Goal: Task Accomplishment & Management: Use online tool/utility

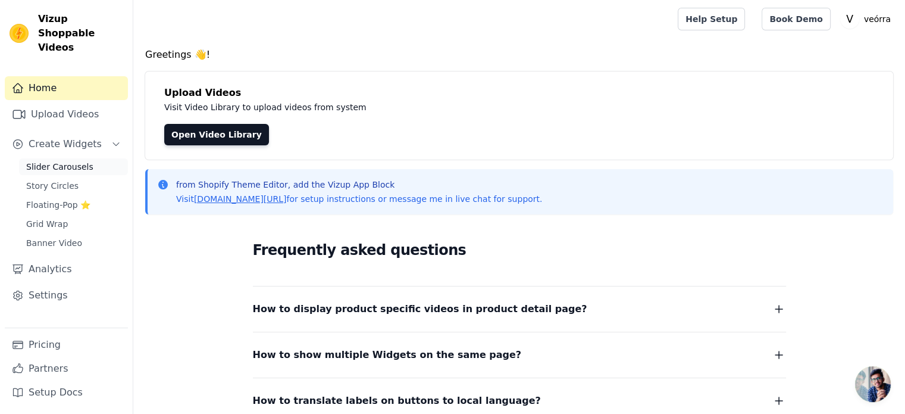
click at [71, 161] on span "Slider Carousels" at bounding box center [59, 167] width 67 height 12
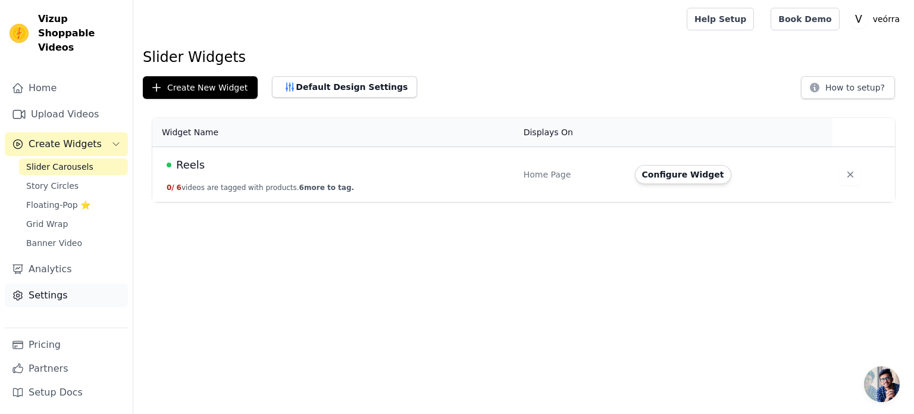
click at [54, 283] on link "Settings" at bounding box center [66, 295] width 123 height 24
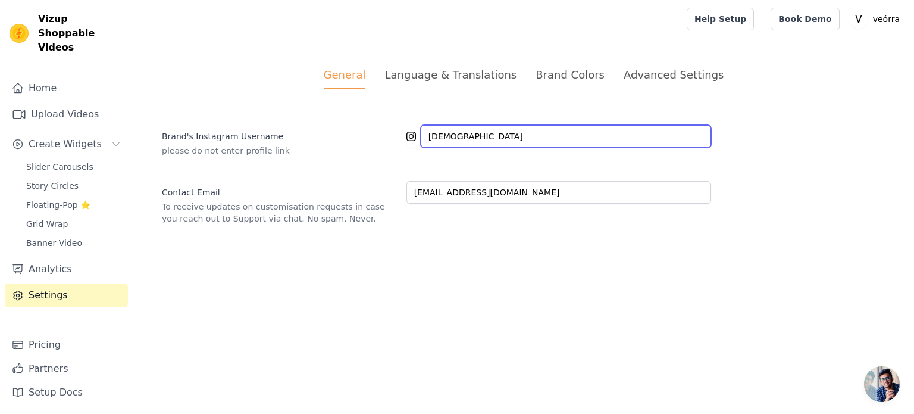
click at [541, 142] on input "shuddhswad49" at bounding box center [566, 136] width 290 height 23
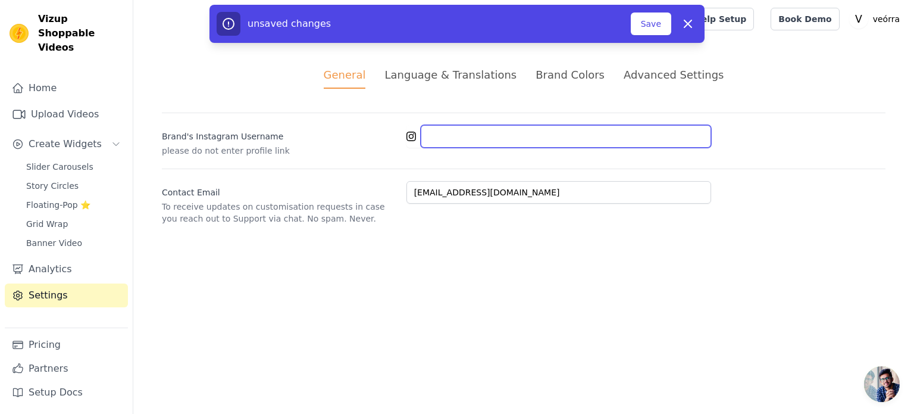
paste input "sufrah.byveorra"
type input "sufrah.byveorra"
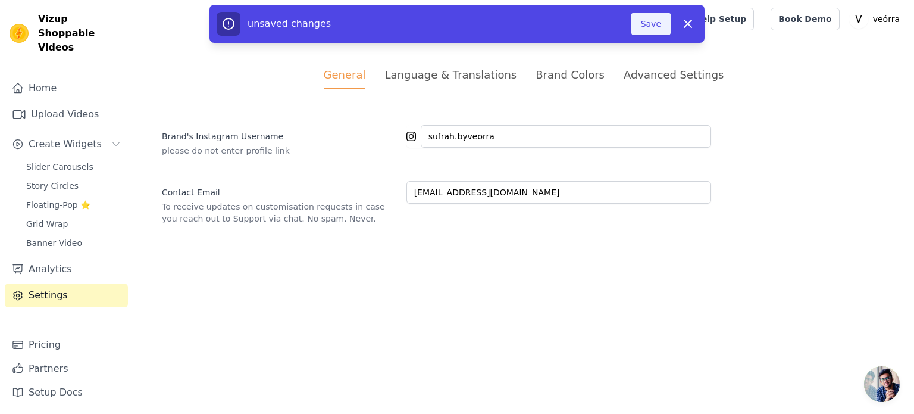
click at [666, 20] on button "Save" at bounding box center [651, 24] width 40 height 23
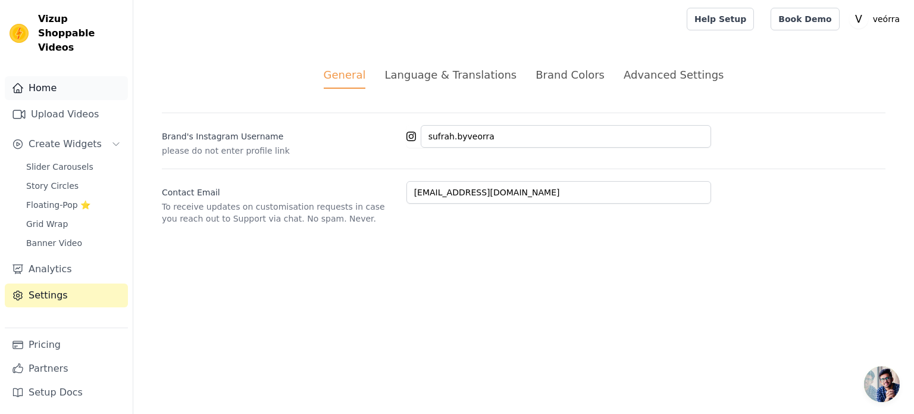
click at [65, 79] on link "Home" at bounding box center [66, 88] width 123 height 24
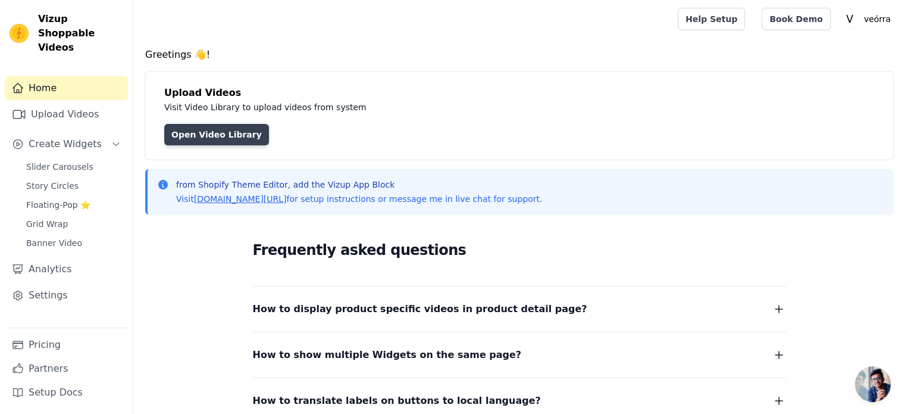
click at [191, 135] on link "Open Video Library" at bounding box center [216, 134] width 105 height 21
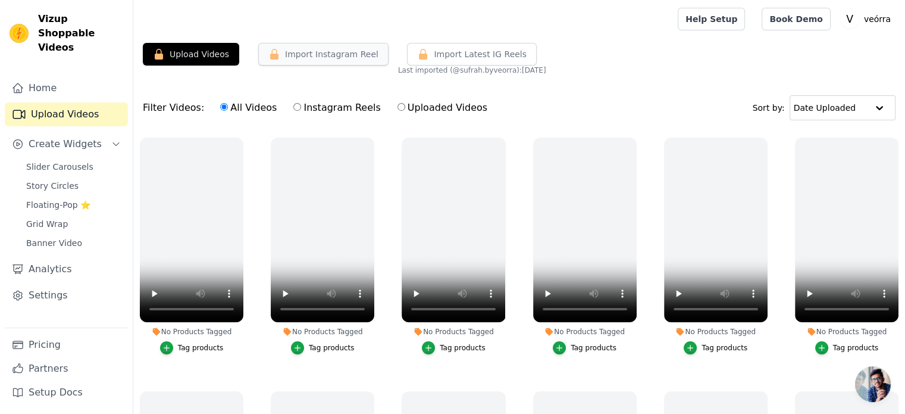
click at [303, 52] on button "Import Instagram Reel" at bounding box center [323, 54] width 130 height 23
click at [636, 77] on div "Upload Videos Import Instagram Reel Import Latest Instagram Reels Import Latest…" at bounding box center [519, 275] width 772 height 464
click at [451, 52] on span "Import Latest IG Reels" at bounding box center [480, 54] width 93 height 12
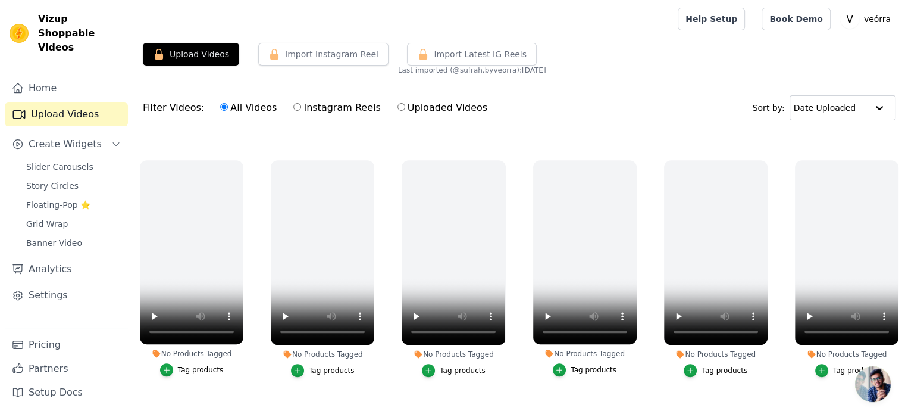
scroll to position [757, 0]
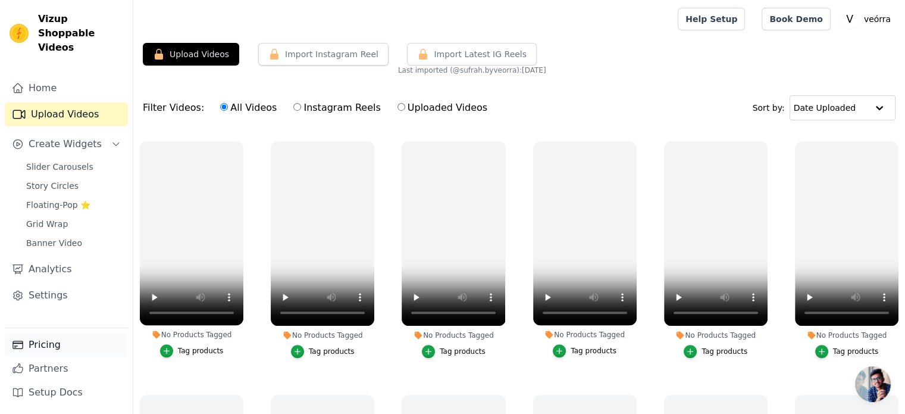
click at [17, 346] on icon "Sidebar" at bounding box center [18, 345] width 10 height 8
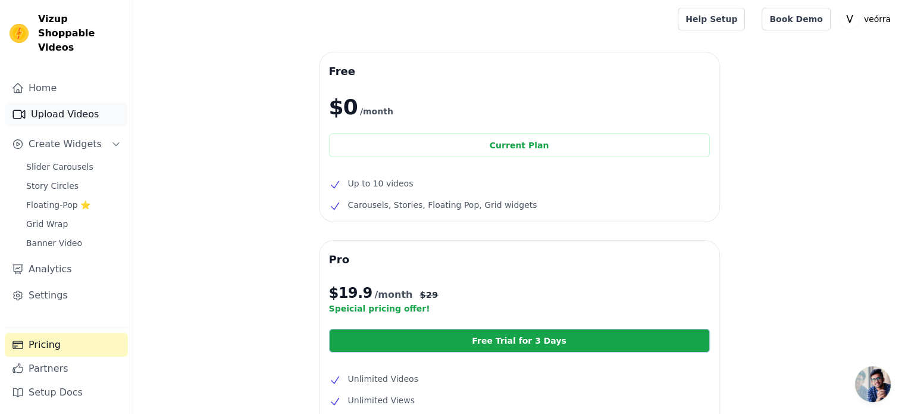
click at [74, 102] on link "Upload Videos" at bounding box center [66, 114] width 123 height 24
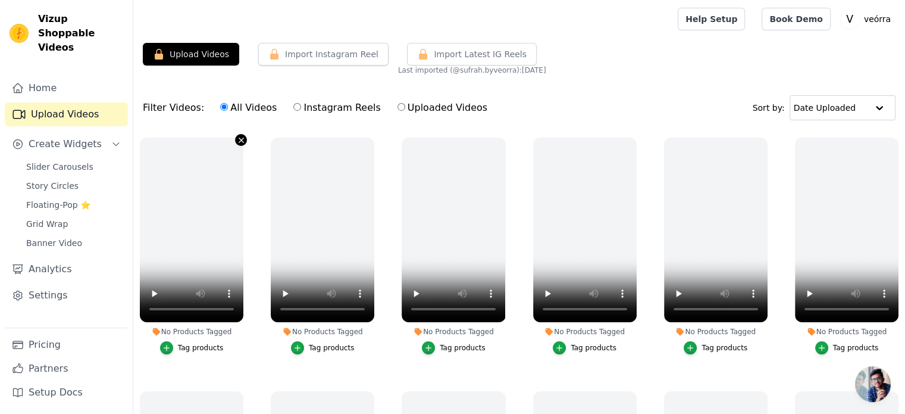
click at [237, 139] on icon "button" at bounding box center [241, 140] width 9 height 9
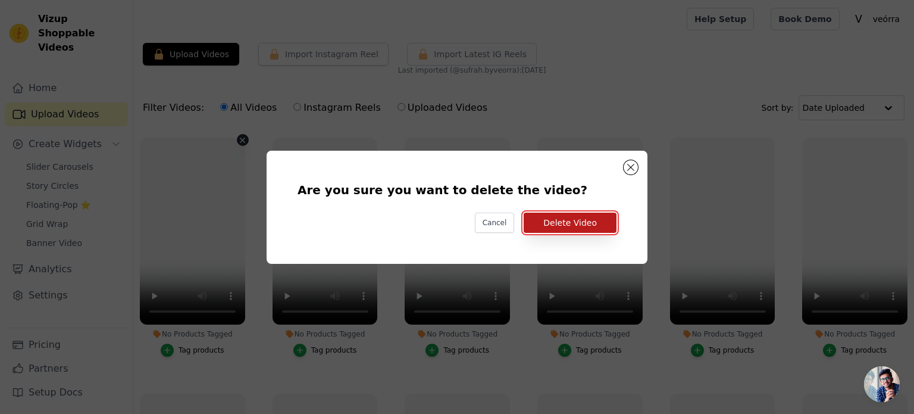
click at [581, 221] on button "Delete Video" at bounding box center [570, 223] width 93 height 20
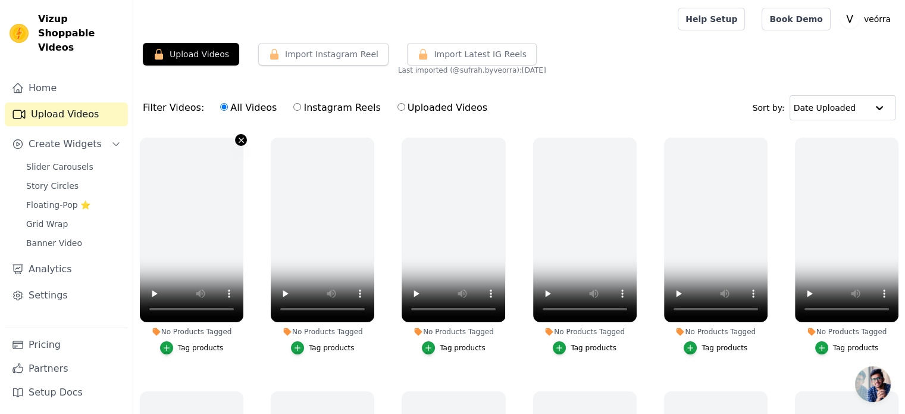
click at [240, 140] on icon "button" at bounding box center [241, 140] width 9 height 9
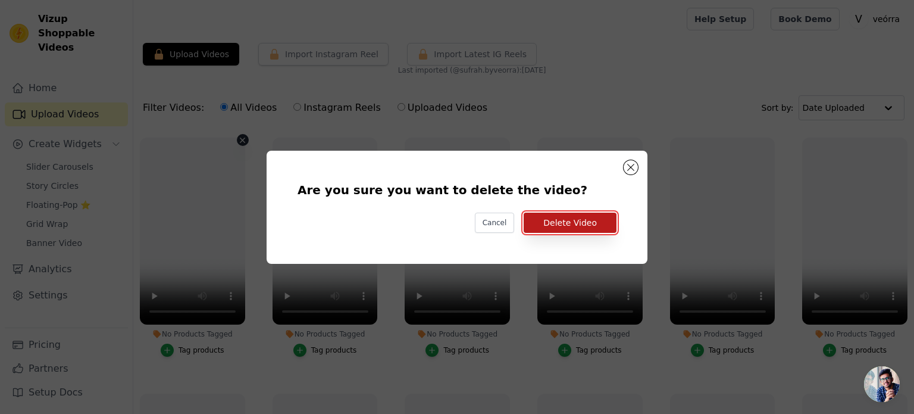
click at [567, 213] on button "Delete Video" at bounding box center [570, 223] width 93 height 20
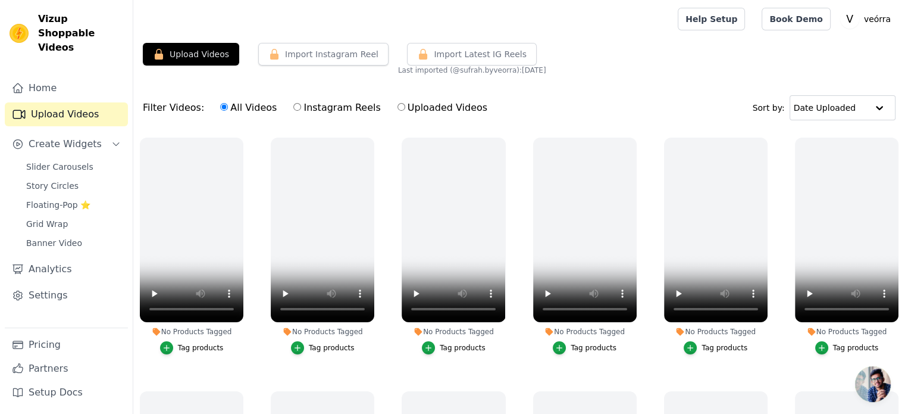
click at [323, 111] on label "Instagram Reels" at bounding box center [337, 107] width 88 height 15
click at [301, 111] on input "Instagram Reels" at bounding box center [297, 107] width 8 height 8
radio input "true"
click at [398, 104] on label "Uploaded Videos" at bounding box center [442, 107] width 91 height 15
click at [398, 104] on input "Uploaded Videos" at bounding box center [402, 107] width 8 height 8
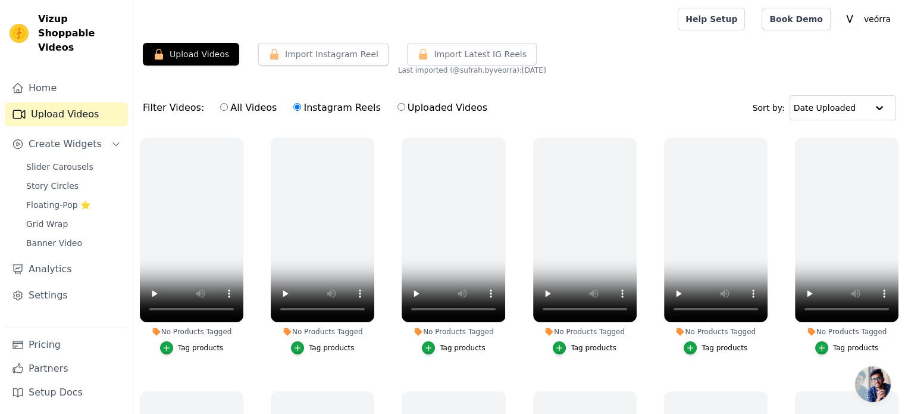
radio input "true"
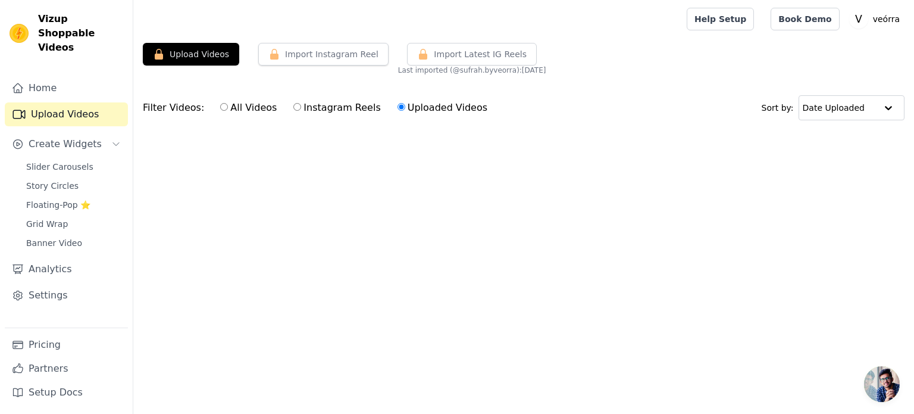
click at [221, 107] on label "All Videos" at bounding box center [249, 107] width 58 height 15
click at [221, 107] on input "All Videos" at bounding box center [224, 107] width 8 height 8
radio input "true"
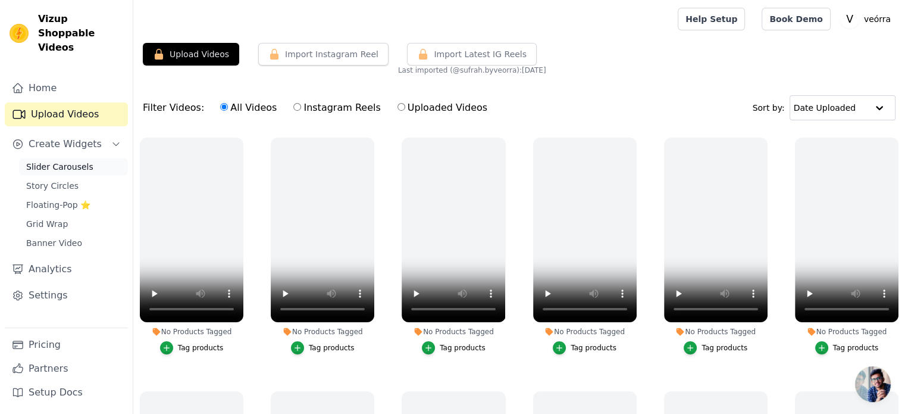
click at [89, 158] on link "Slider Carousels" at bounding box center [73, 166] width 109 height 17
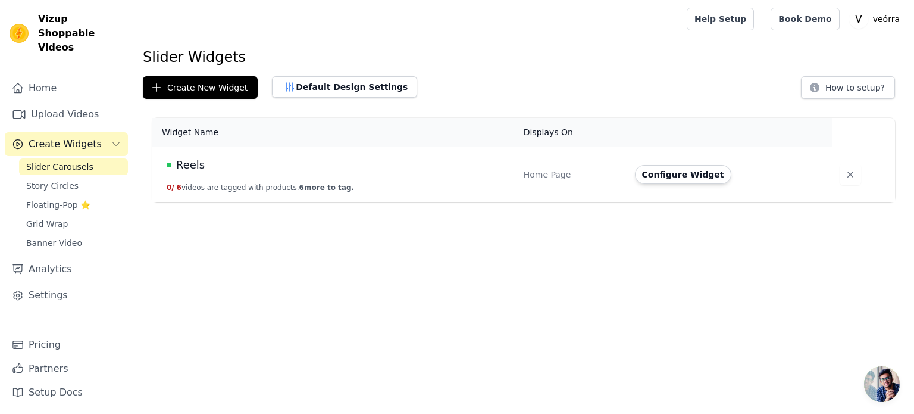
click at [290, 163] on div "Reels" at bounding box center [338, 165] width 343 height 17
click at [47, 102] on link "Upload Videos" at bounding box center [66, 114] width 123 height 24
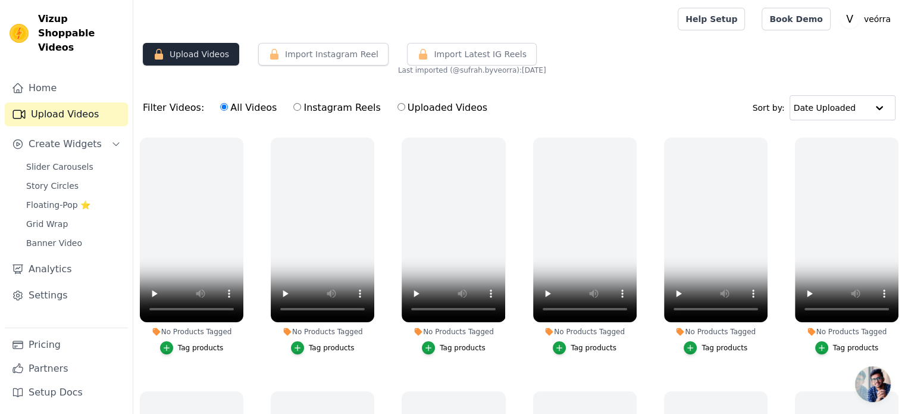
click at [214, 52] on button "Upload Videos" at bounding box center [191, 54] width 96 height 23
click at [238, 138] on icon "button" at bounding box center [241, 140] width 9 height 9
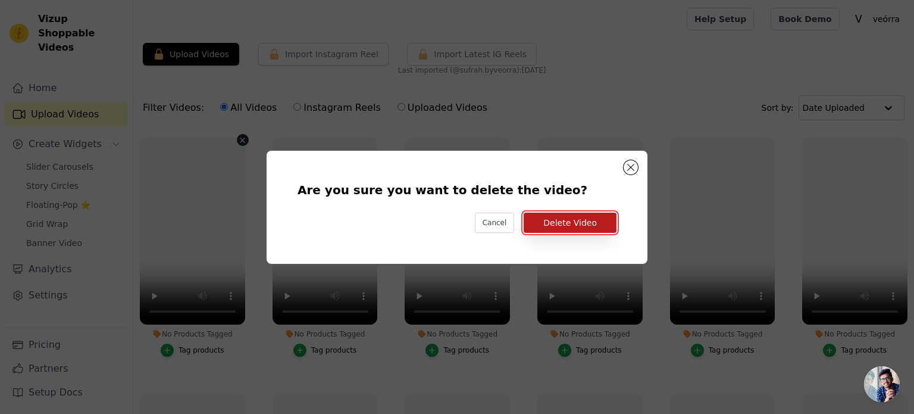
click at [572, 218] on button "Delete Video" at bounding box center [570, 223] width 93 height 20
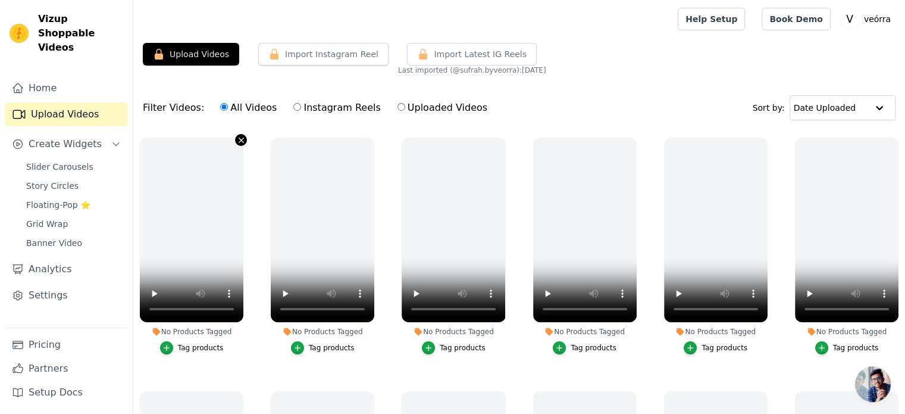
click at [243, 139] on icon "button" at bounding box center [241, 140] width 9 height 9
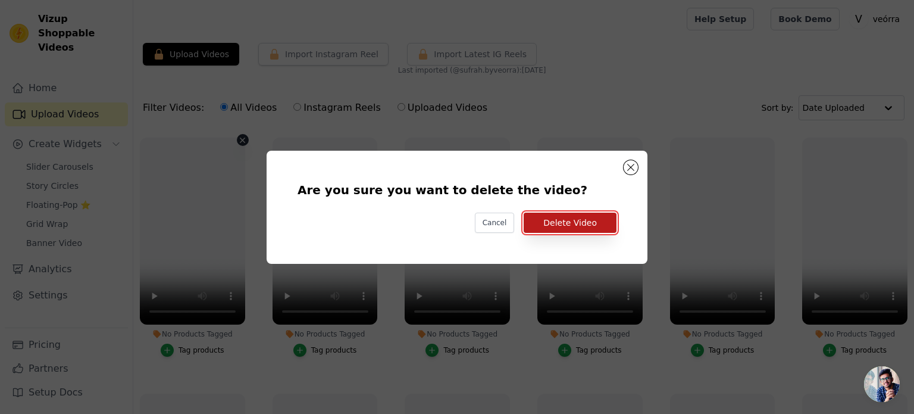
click at [580, 223] on button "Delete Video" at bounding box center [570, 223] width 93 height 20
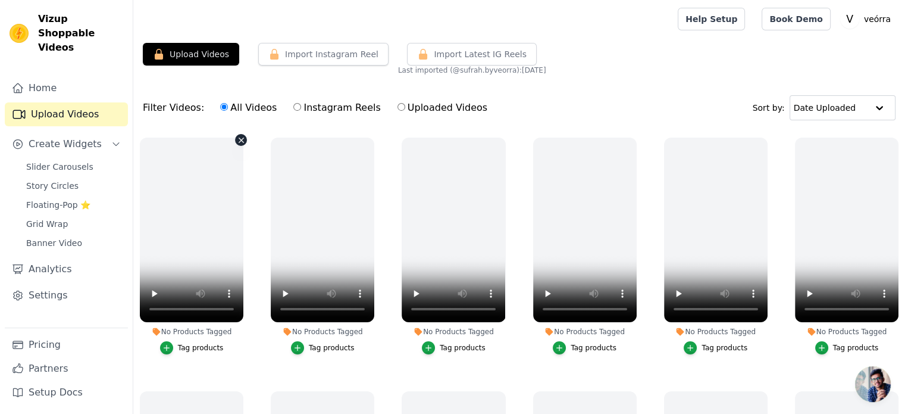
click at [238, 138] on icon "button" at bounding box center [241, 140] width 9 height 9
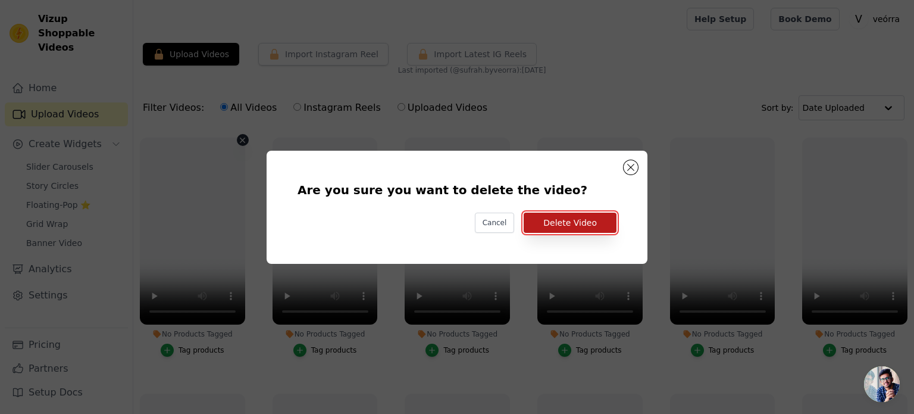
click at [560, 217] on button "Delete Video" at bounding box center [570, 223] width 93 height 20
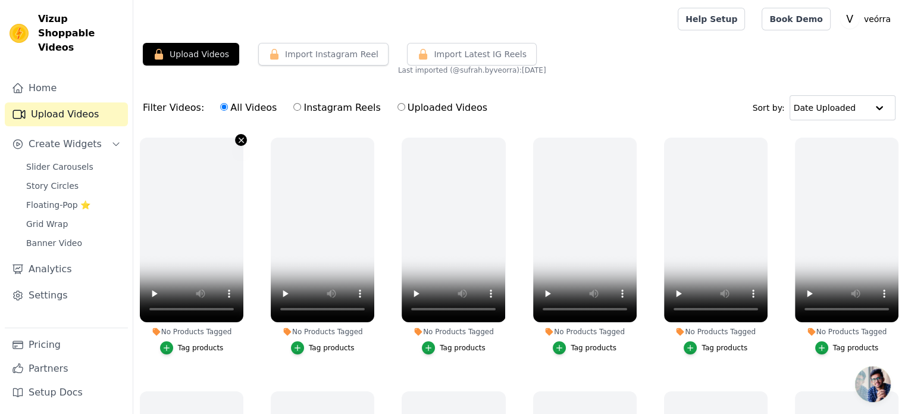
click at [239, 141] on icon "button" at bounding box center [241, 140] width 9 height 9
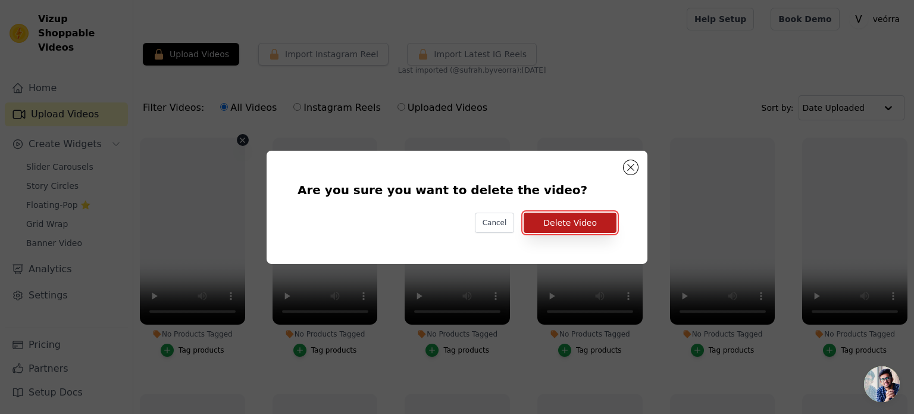
click at [559, 224] on button "Delete Video" at bounding box center [570, 223] width 93 height 20
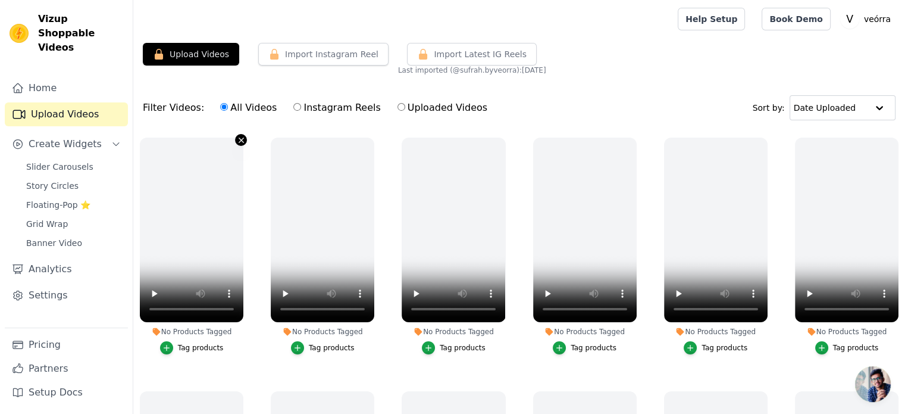
click at [238, 139] on icon "button" at bounding box center [241, 140] width 9 height 9
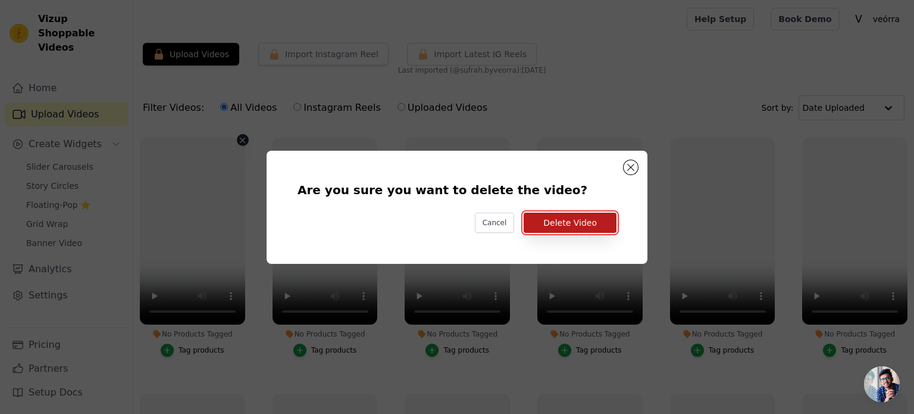
click at [602, 226] on button "Delete Video" at bounding box center [570, 223] width 93 height 20
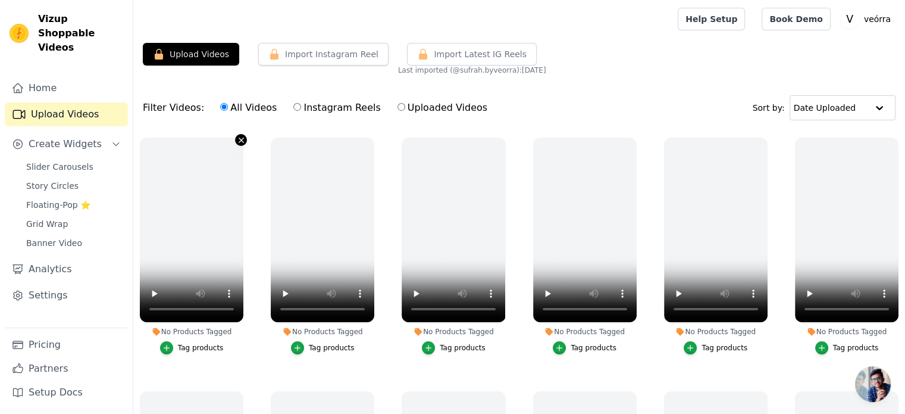
click at [238, 136] on icon "button" at bounding box center [241, 140] width 9 height 9
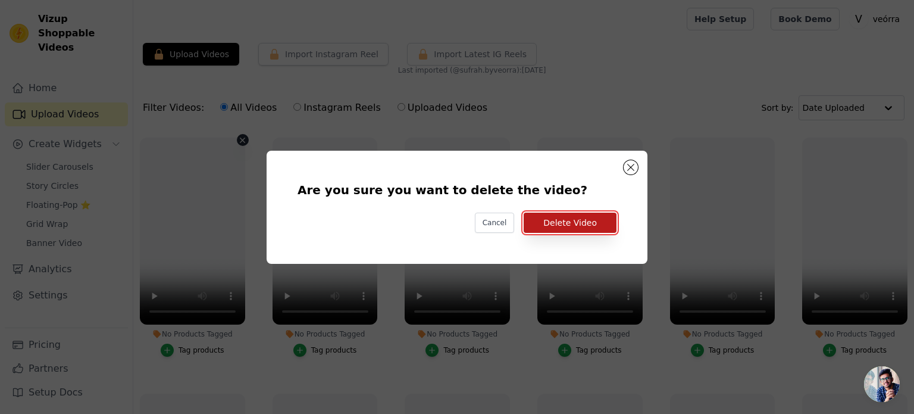
click at [583, 216] on button "Delete Video" at bounding box center [570, 223] width 93 height 20
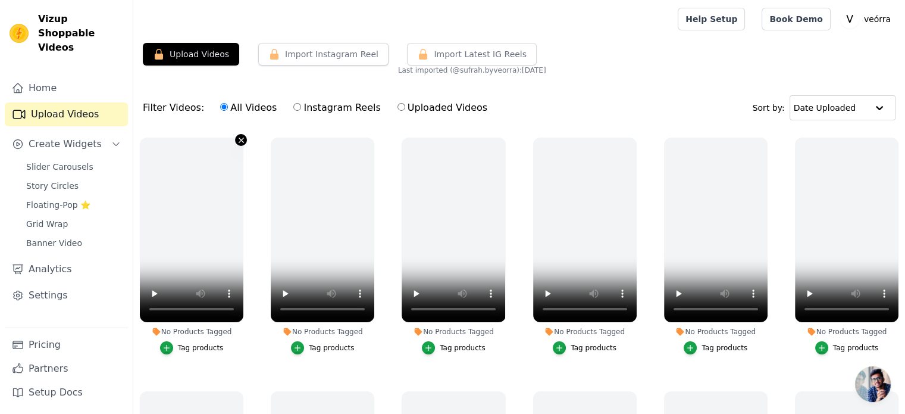
click at [238, 139] on icon "button" at bounding box center [241, 140] width 9 height 9
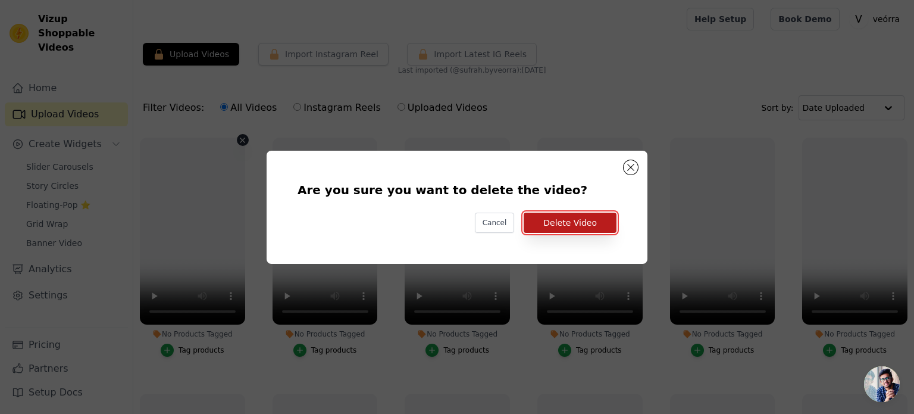
click at [539, 218] on button "Delete Video" at bounding box center [570, 223] width 93 height 20
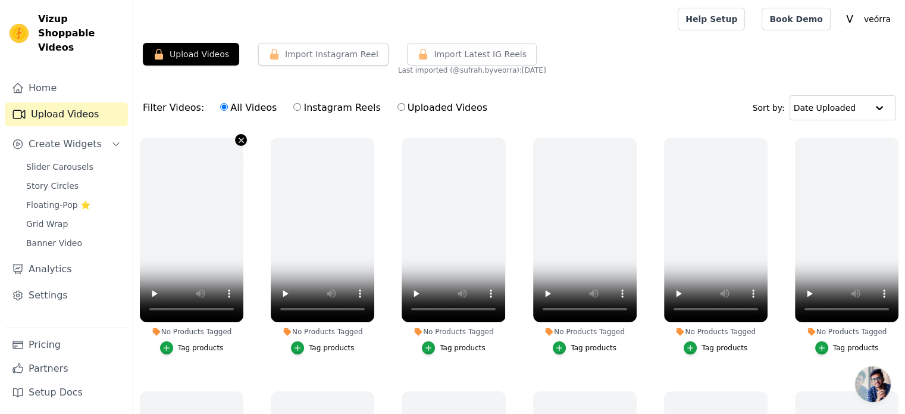
click at [237, 140] on icon "button" at bounding box center [241, 140] width 9 height 9
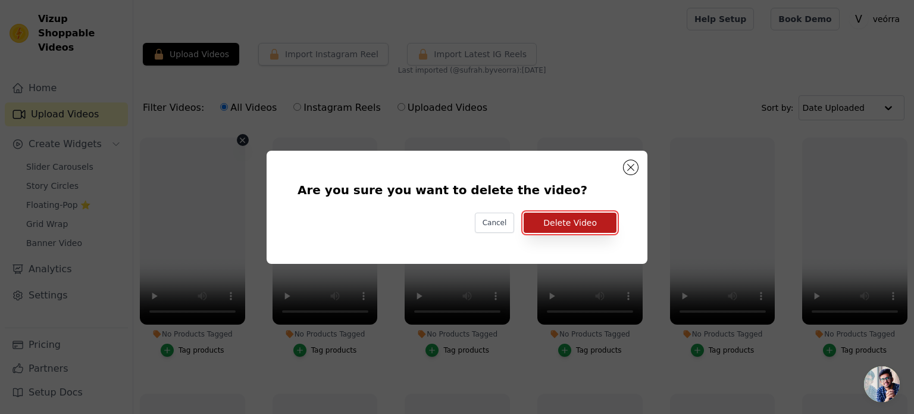
click at [554, 222] on button "Delete Video" at bounding box center [570, 223] width 93 height 20
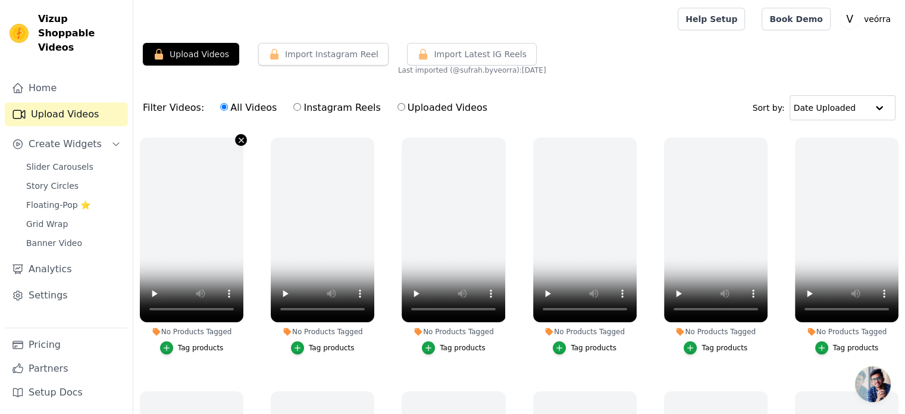
click at [243, 136] on icon "button" at bounding box center [241, 140] width 9 height 9
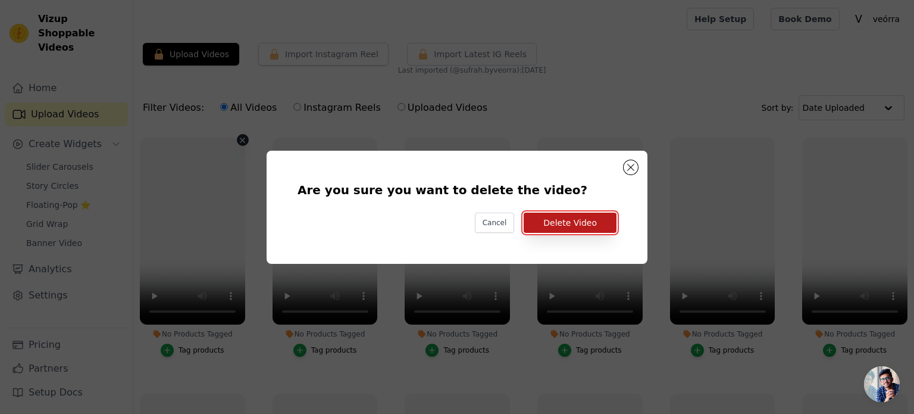
click at [543, 221] on button "Delete Video" at bounding box center [570, 223] width 93 height 20
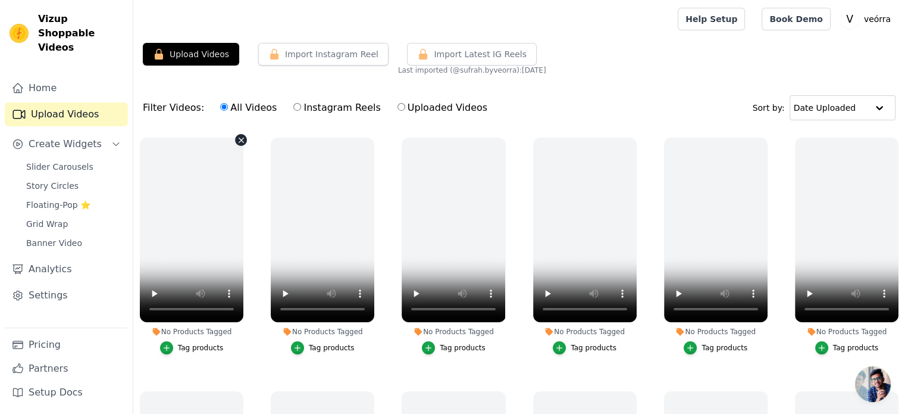
click at [238, 139] on icon "button" at bounding box center [241, 140] width 9 height 9
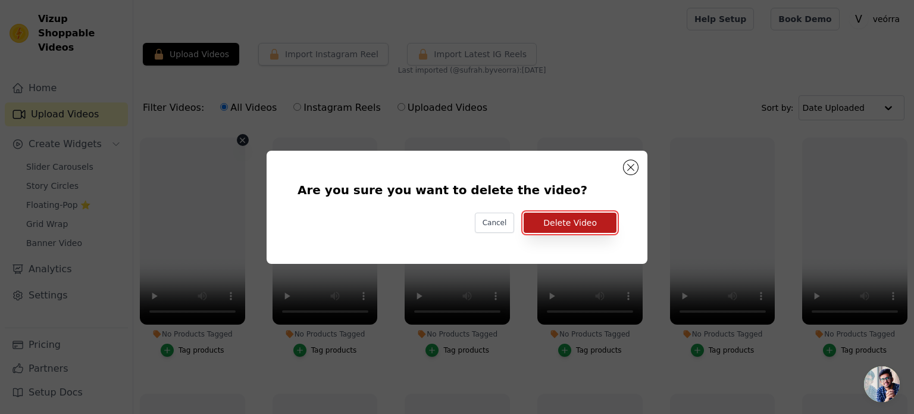
click at [599, 217] on button "Delete Video" at bounding box center [570, 223] width 93 height 20
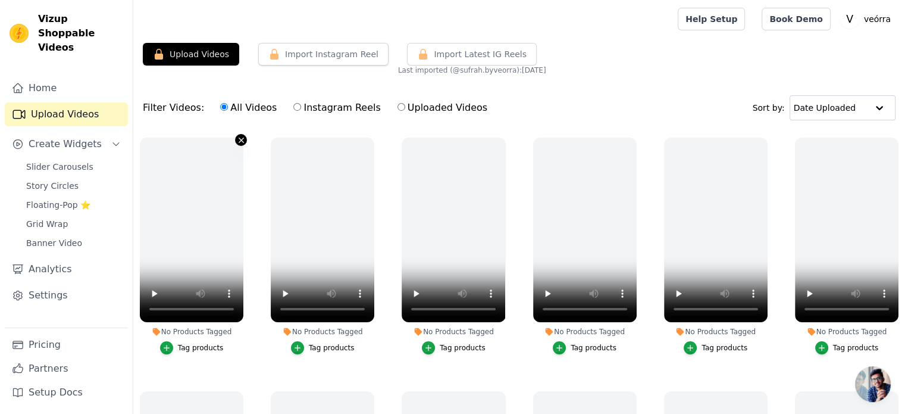
click at [237, 141] on icon "button" at bounding box center [241, 140] width 9 height 9
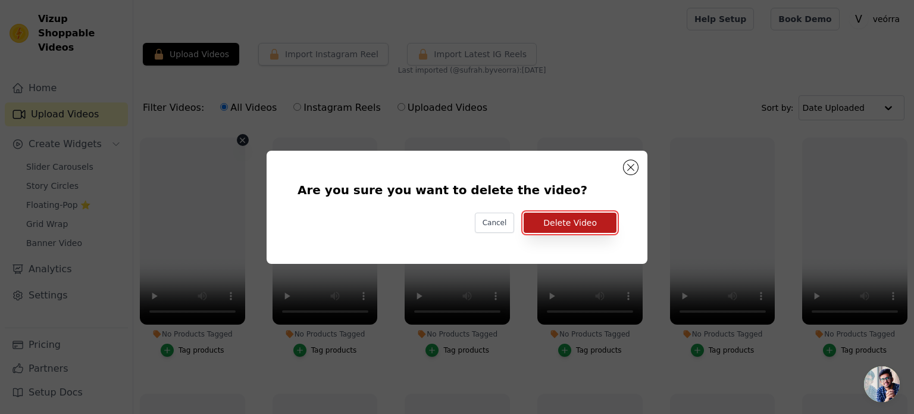
click at [563, 223] on button "Delete Video" at bounding box center [570, 223] width 93 height 20
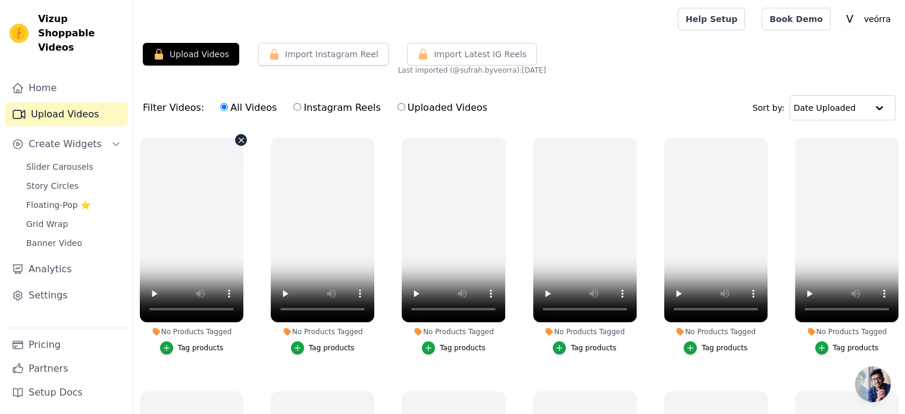
click at [242, 137] on icon "button" at bounding box center [241, 140] width 9 height 9
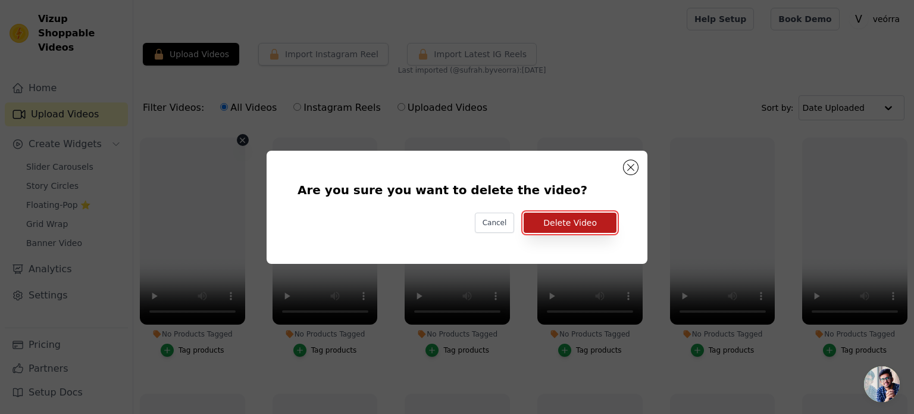
click at [560, 226] on button "Delete Video" at bounding box center [570, 223] width 93 height 20
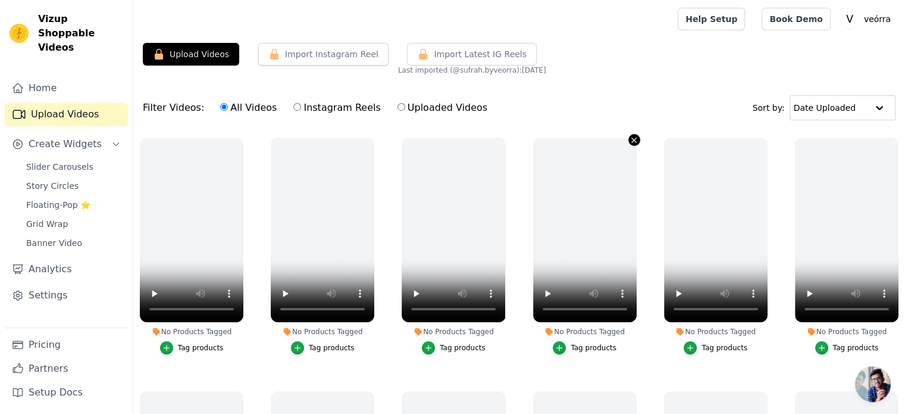
click at [631, 138] on icon "button" at bounding box center [634, 140] width 9 height 9
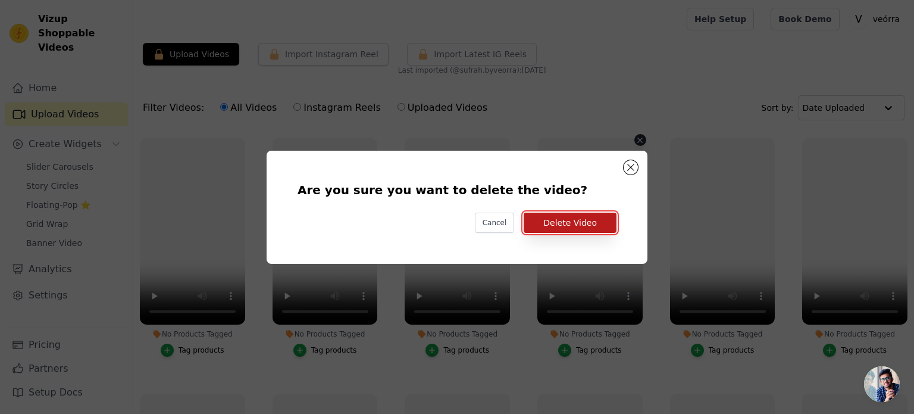
click at [589, 226] on button "Delete Video" at bounding box center [570, 223] width 93 height 20
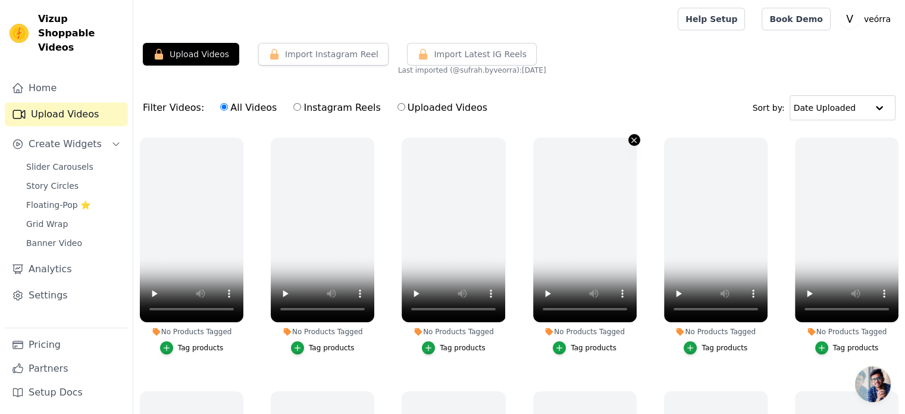
click at [630, 136] on icon "button" at bounding box center [634, 140] width 9 height 9
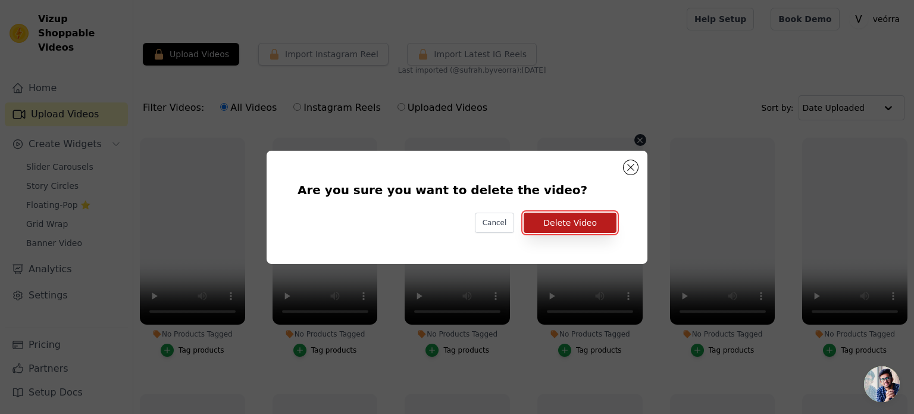
click at [585, 221] on button "Delete Video" at bounding box center [570, 223] width 93 height 20
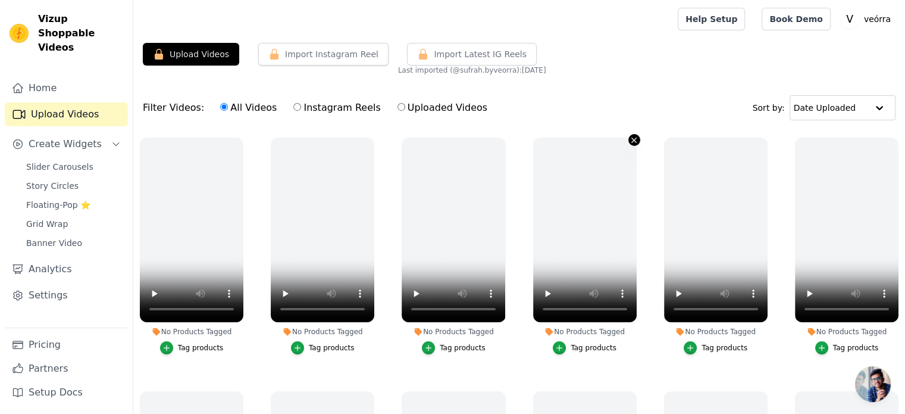
click at [630, 138] on icon "button" at bounding box center [634, 140] width 9 height 9
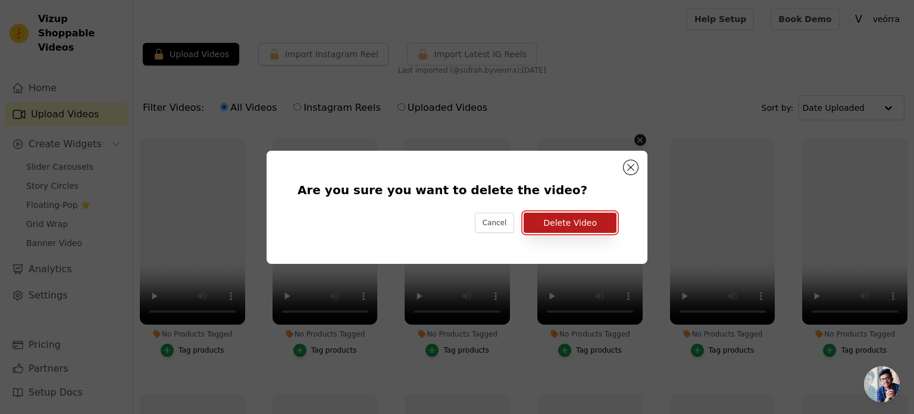
click at [571, 217] on button "Delete Video" at bounding box center [570, 223] width 93 height 20
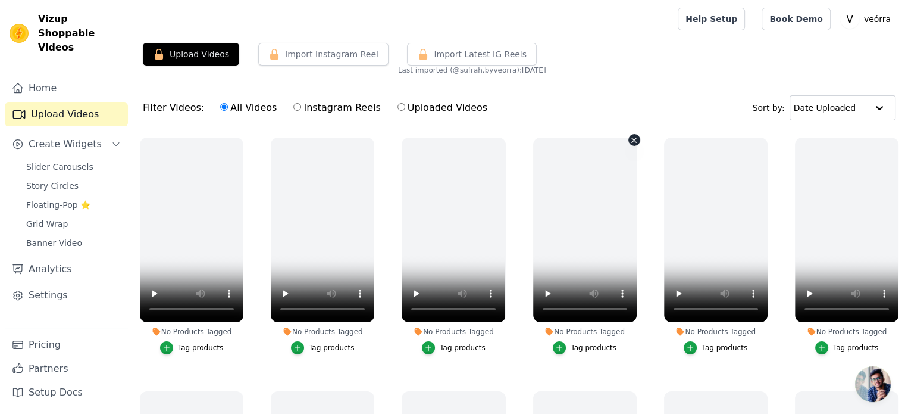
click at [630, 139] on icon "button" at bounding box center [634, 140] width 9 height 9
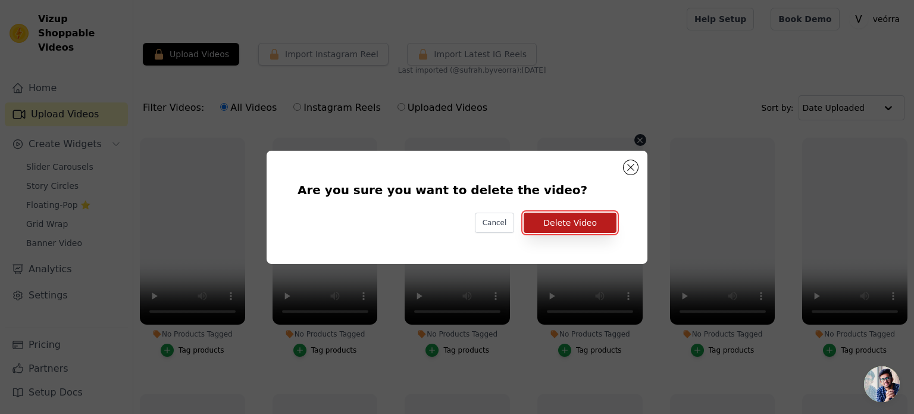
click at [586, 228] on button "Delete Video" at bounding box center [570, 223] width 93 height 20
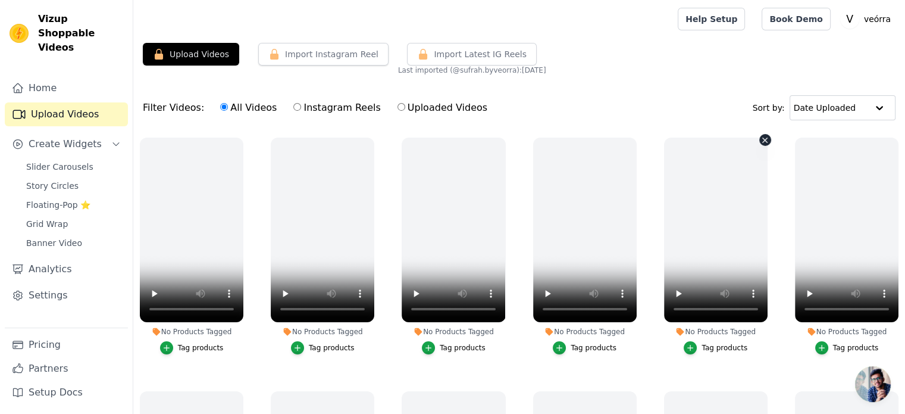
click at [761, 139] on icon "button" at bounding box center [765, 140] width 9 height 9
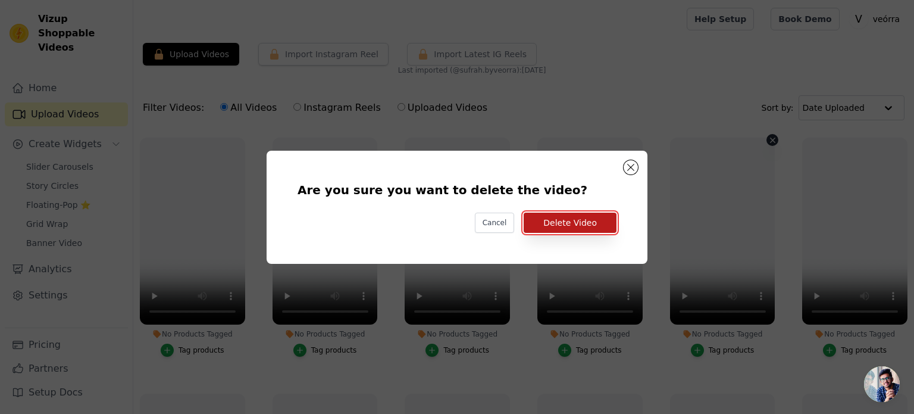
click at [593, 225] on button "Delete Video" at bounding box center [570, 223] width 93 height 20
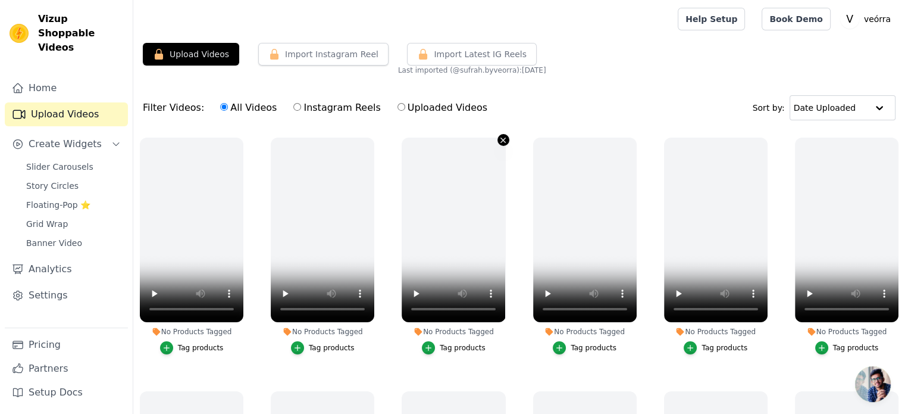
click at [501, 139] on icon "button" at bounding box center [503, 140] width 5 height 5
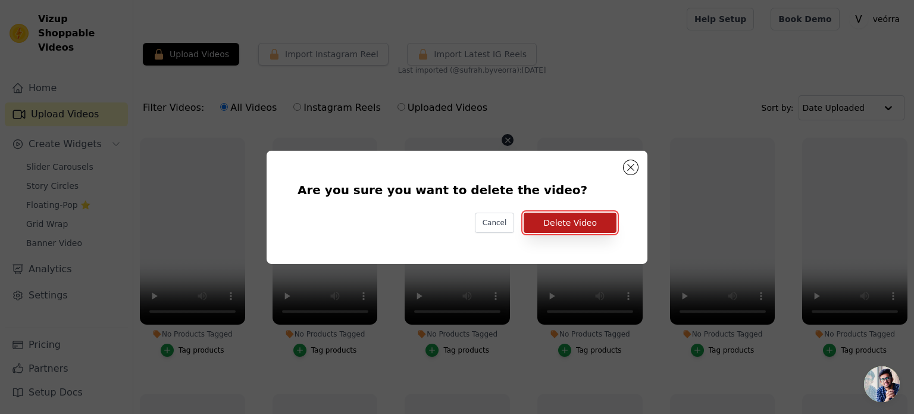
click at [563, 215] on button "Delete Video" at bounding box center [570, 223] width 93 height 20
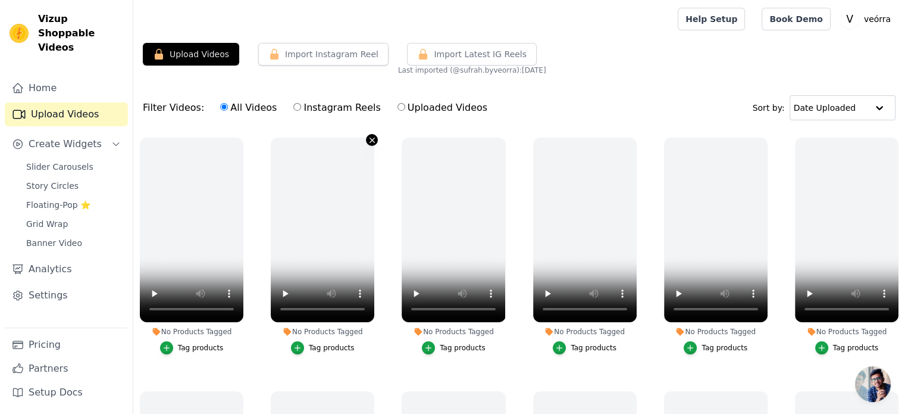
click at [370, 138] on icon "button" at bounding box center [372, 140] width 5 height 5
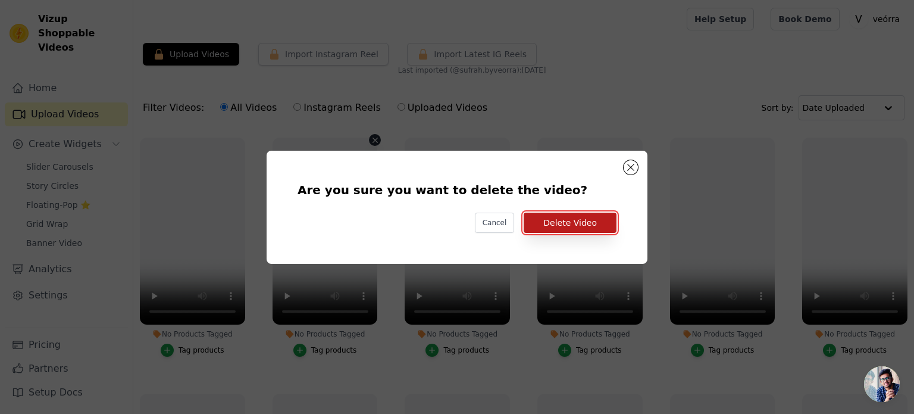
click at [548, 216] on button "Delete Video" at bounding box center [570, 223] width 93 height 20
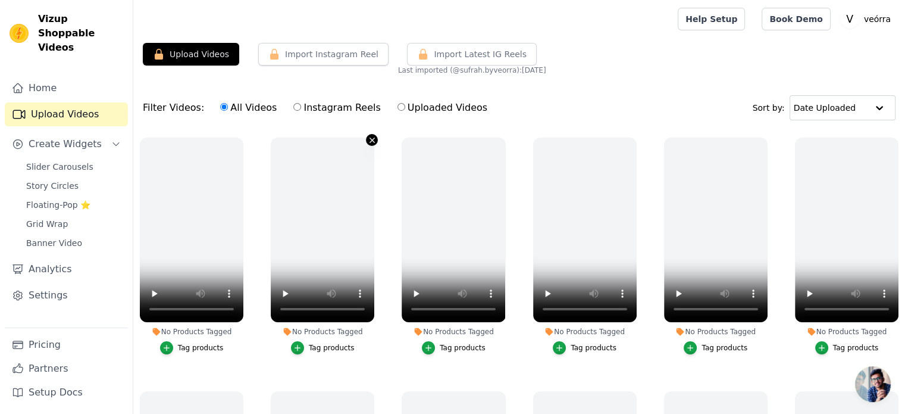
click at [370, 137] on icon "button" at bounding box center [372, 140] width 9 height 9
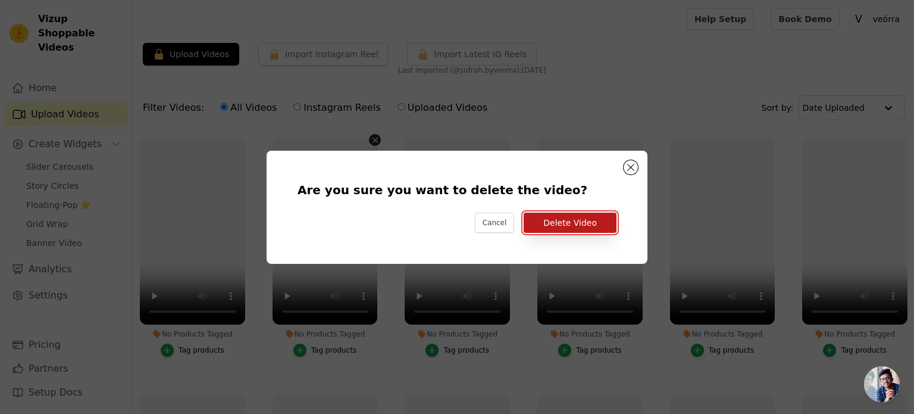
click at [551, 217] on button "Delete Video" at bounding box center [570, 223] width 93 height 20
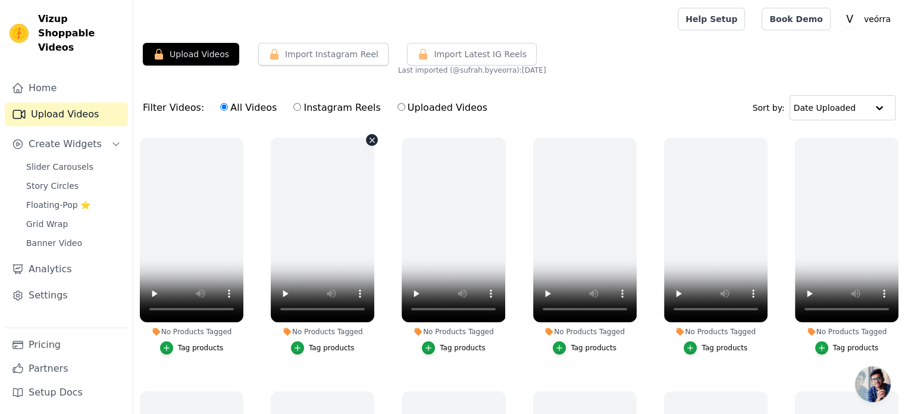
click at [368, 138] on icon "button" at bounding box center [372, 140] width 9 height 9
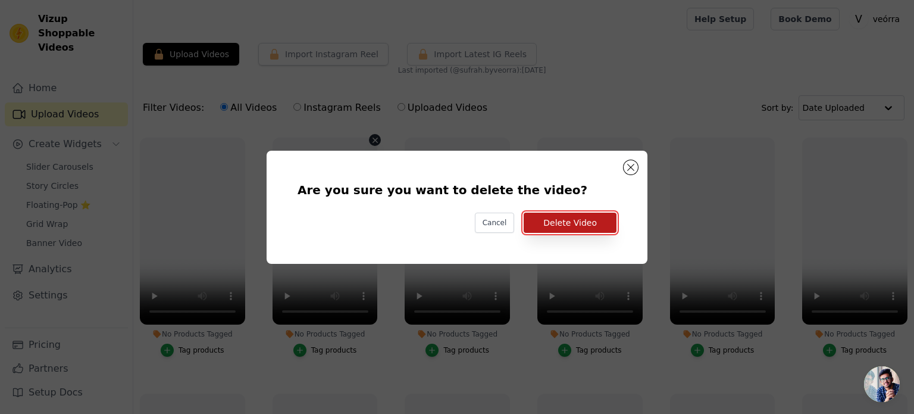
click at [543, 226] on button "Delete Video" at bounding box center [570, 223] width 93 height 20
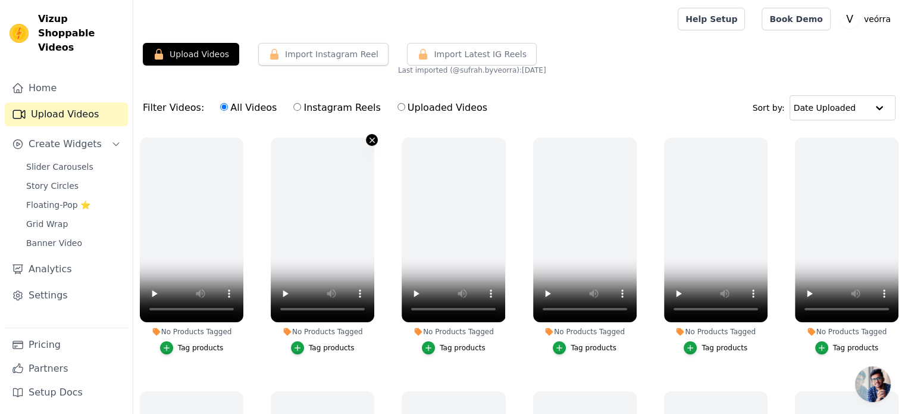
click at [368, 139] on icon "button" at bounding box center [372, 140] width 9 height 9
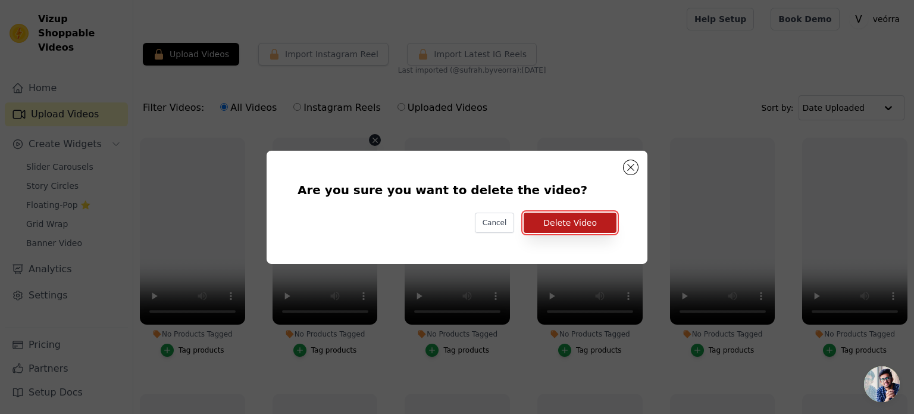
click at [570, 228] on button "Delete Video" at bounding box center [570, 223] width 93 height 20
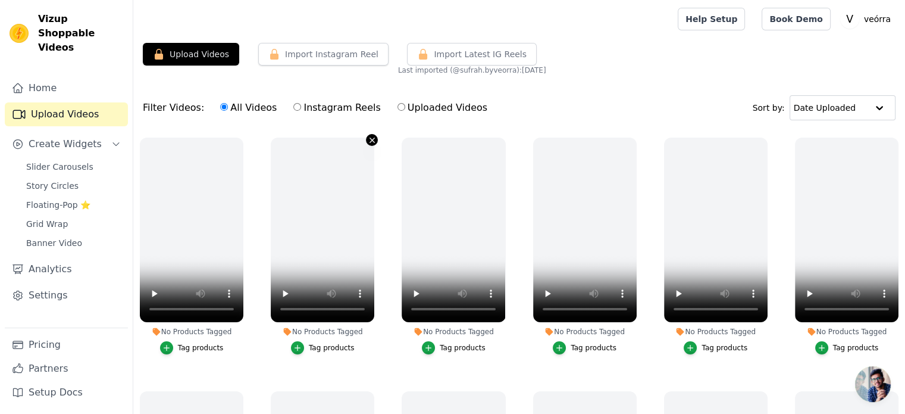
click at [371, 138] on icon "button" at bounding box center [372, 140] width 5 height 5
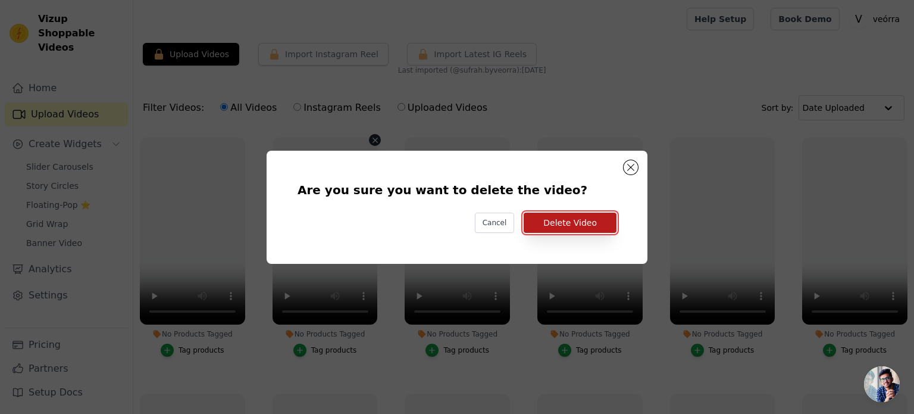
click at [545, 215] on button "Delete Video" at bounding box center [570, 223] width 93 height 20
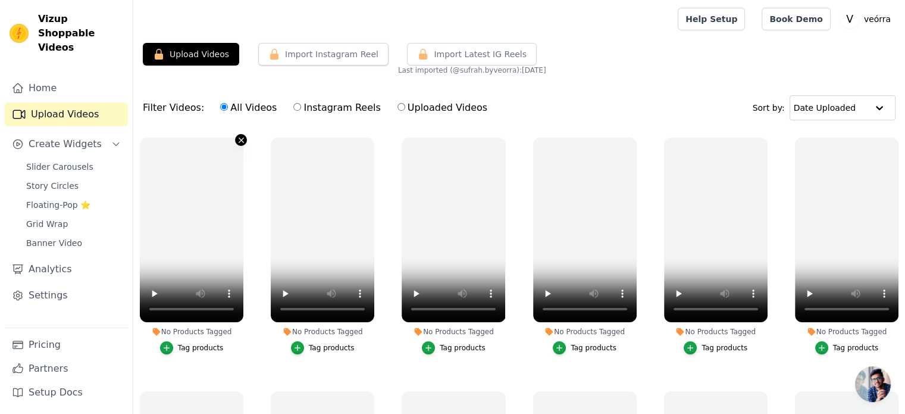
click at [239, 140] on icon "button" at bounding box center [241, 140] width 5 height 5
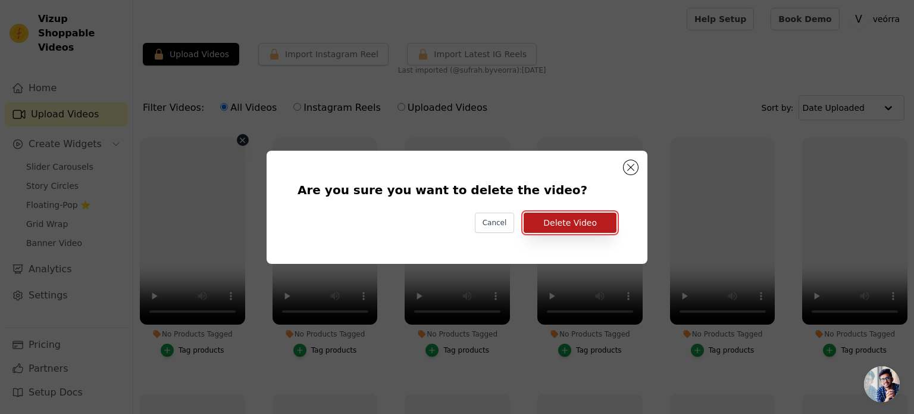
click at [547, 213] on button "Delete Video" at bounding box center [570, 223] width 93 height 20
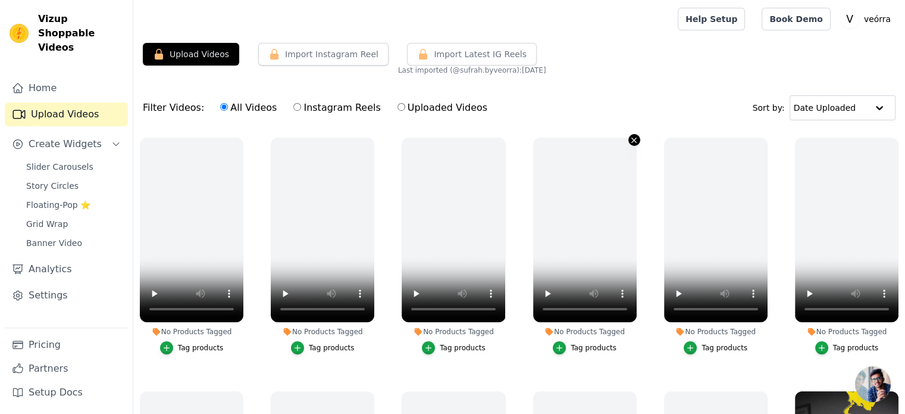
click at [632, 140] on icon "button" at bounding box center [634, 140] width 9 height 9
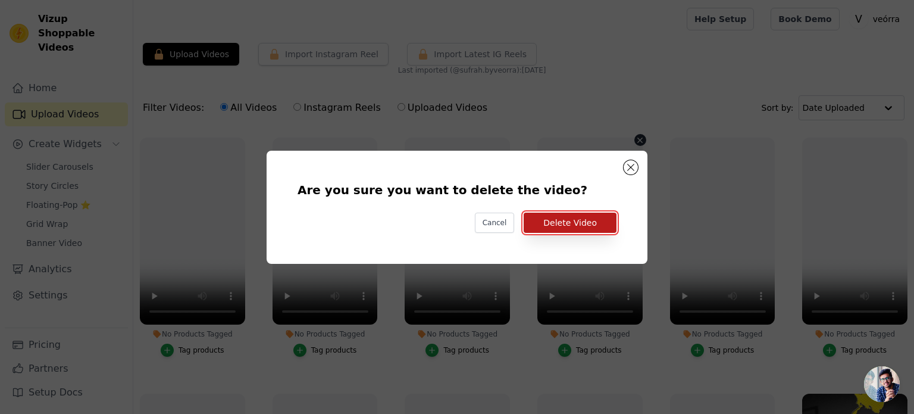
click at [592, 224] on button "Delete Video" at bounding box center [570, 223] width 93 height 20
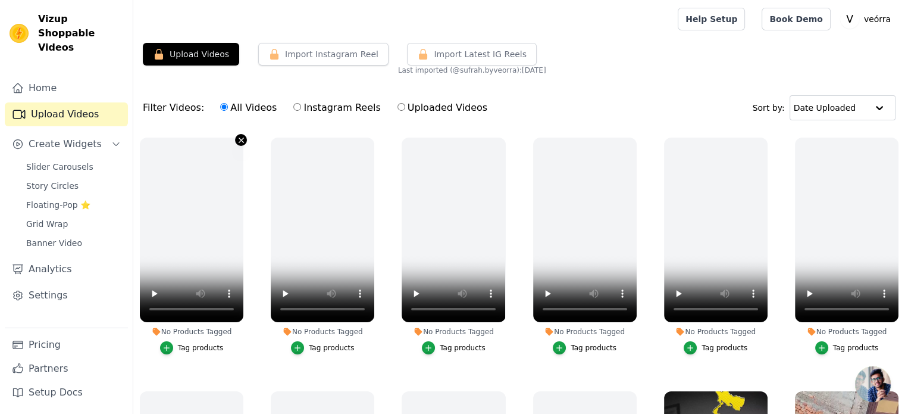
click at [238, 136] on icon "button" at bounding box center [241, 140] width 9 height 9
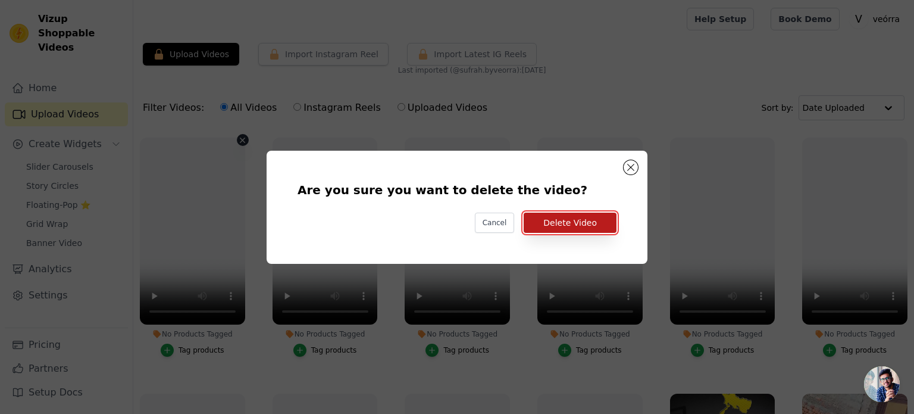
click at [572, 218] on button "Delete Video" at bounding box center [570, 223] width 93 height 20
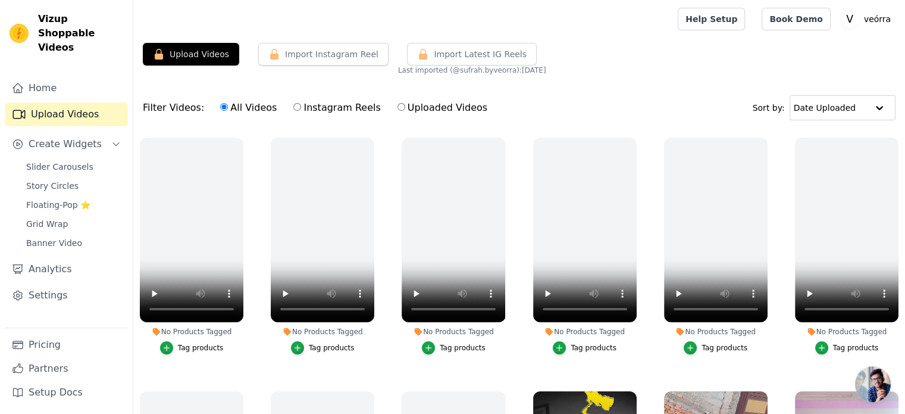
click at [241, 129] on div "Filter Videos: All Videos Instagram Reels Uploaded Videos Sort by: Date Uploaded" at bounding box center [519, 108] width 772 height 46
click at [240, 138] on icon "button" at bounding box center [241, 140] width 9 height 9
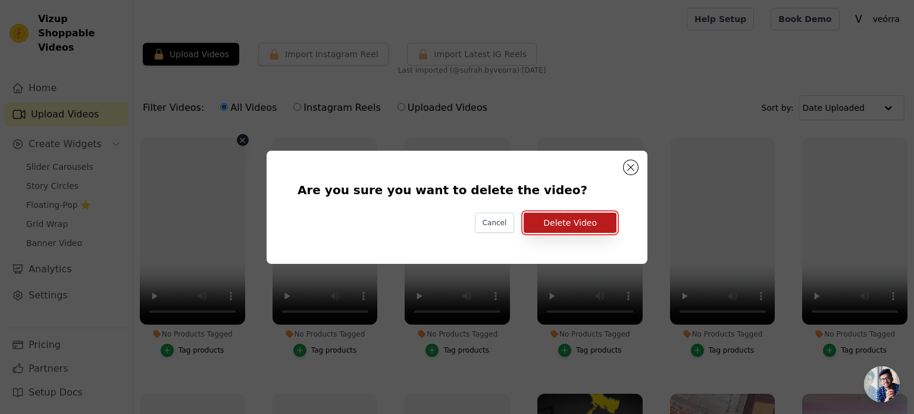
click at [604, 223] on button "Delete Video" at bounding box center [570, 223] width 93 height 20
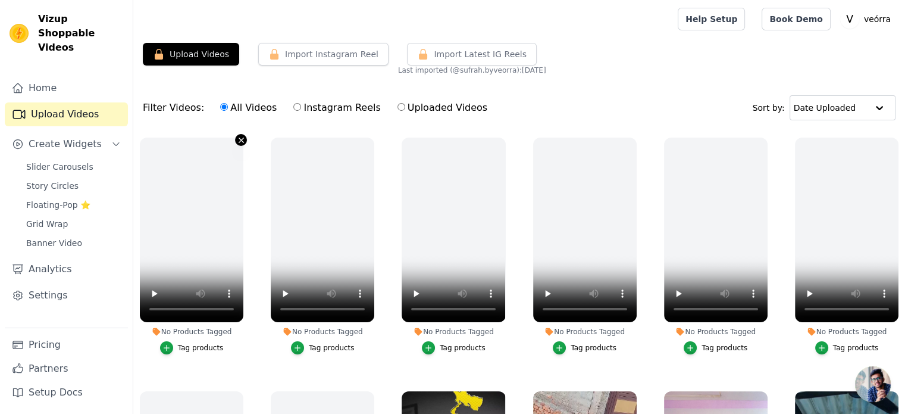
click at [237, 136] on icon "button" at bounding box center [241, 140] width 9 height 9
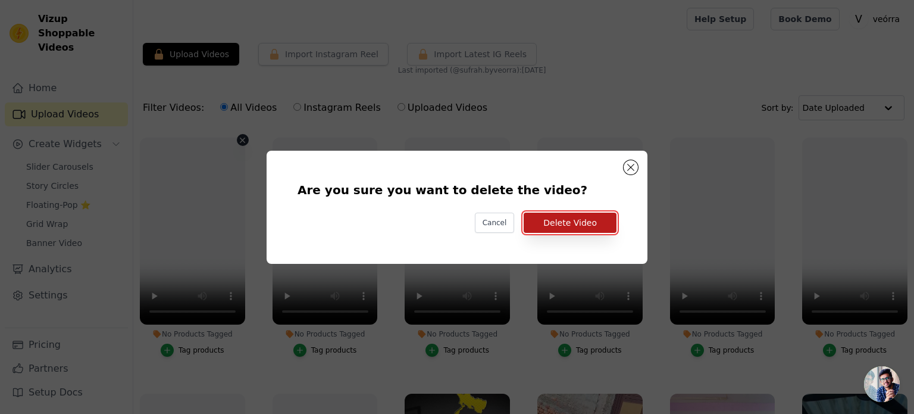
click at [599, 215] on button "Delete Video" at bounding box center [570, 223] width 93 height 20
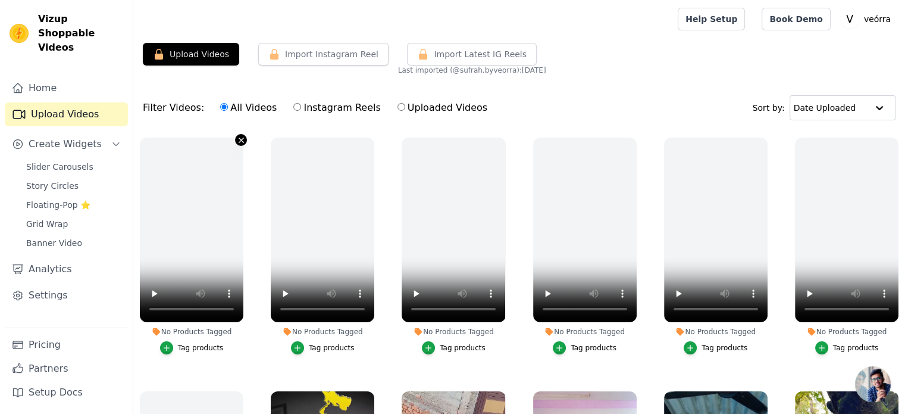
click at [237, 138] on icon "button" at bounding box center [241, 140] width 9 height 9
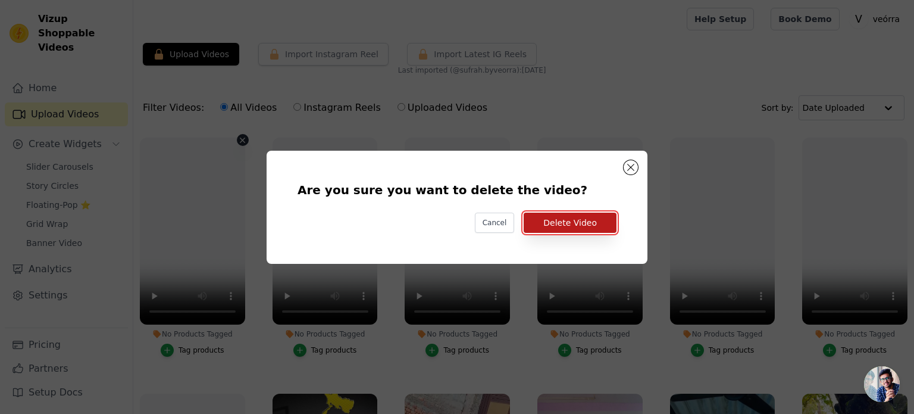
click at [585, 216] on button "Delete Video" at bounding box center [570, 223] width 93 height 20
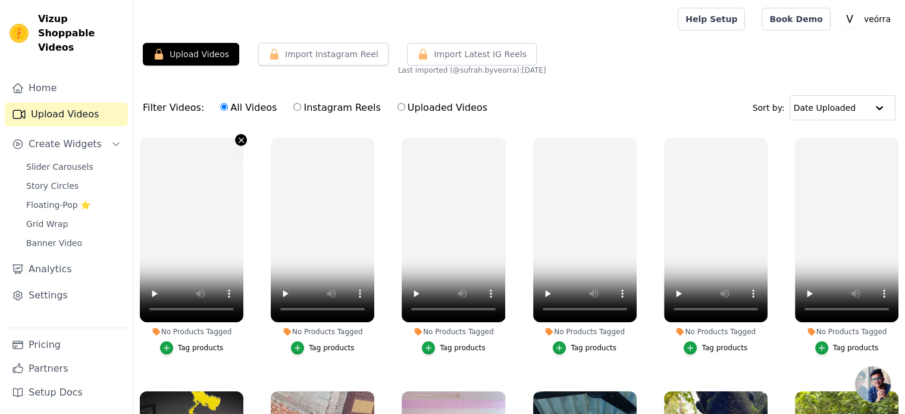
click at [235, 138] on button "No Products Tagged Tag products" at bounding box center [241, 140] width 12 height 12
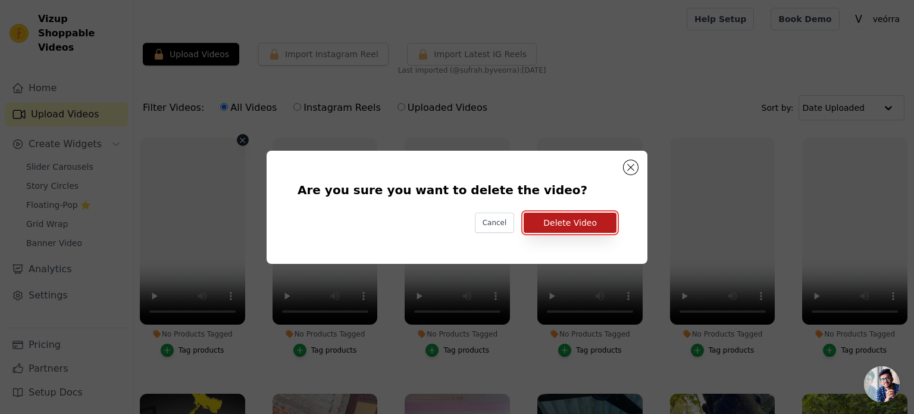
click at [579, 220] on button "Delete Video" at bounding box center [570, 223] width 93 height 20
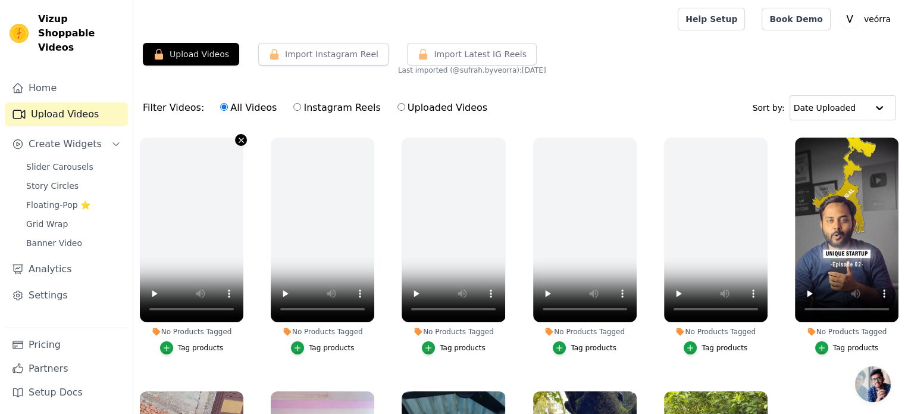
click at [240, 136] on icon "button" at bounding box center [241, 140] width 9 height 9
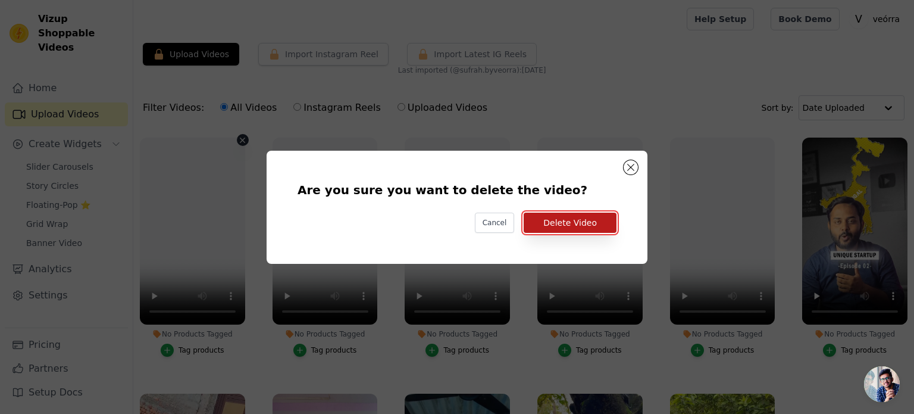
click at [577, 230] on button "Delete Video" at bounding box center [570, 223] width 93 height 20
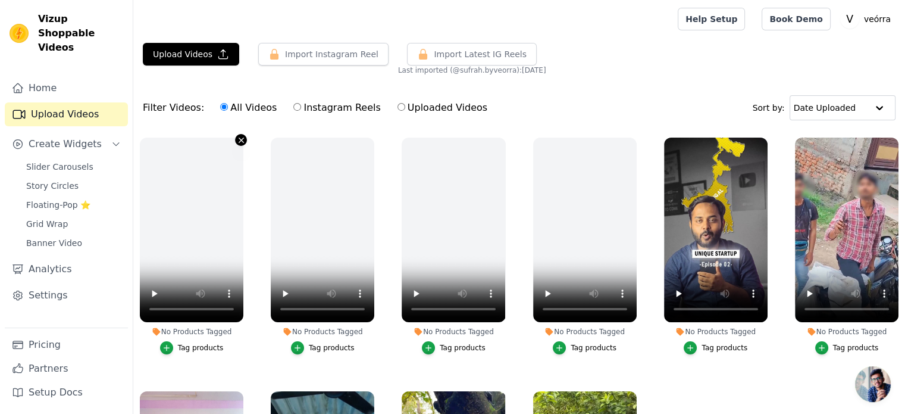
click at [237, 136] on icon "button" at bounding box center [241, 140] width 9 height 9
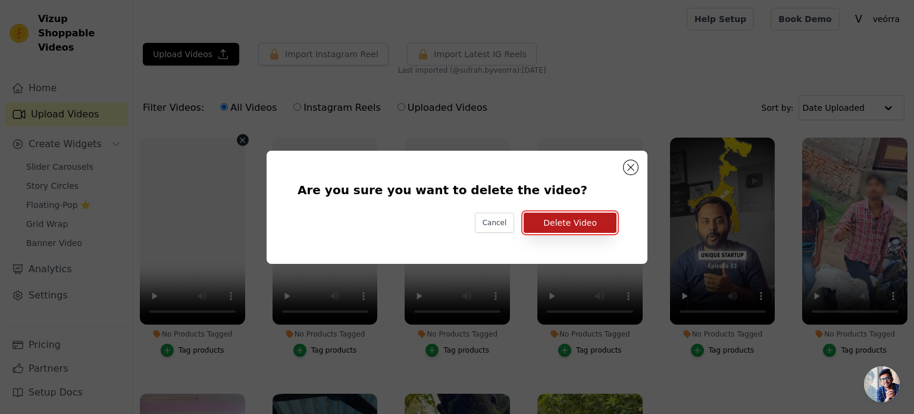
click at [580, 220] on button "Delete Video" at bounding box center [570, 223] width 93 height 20
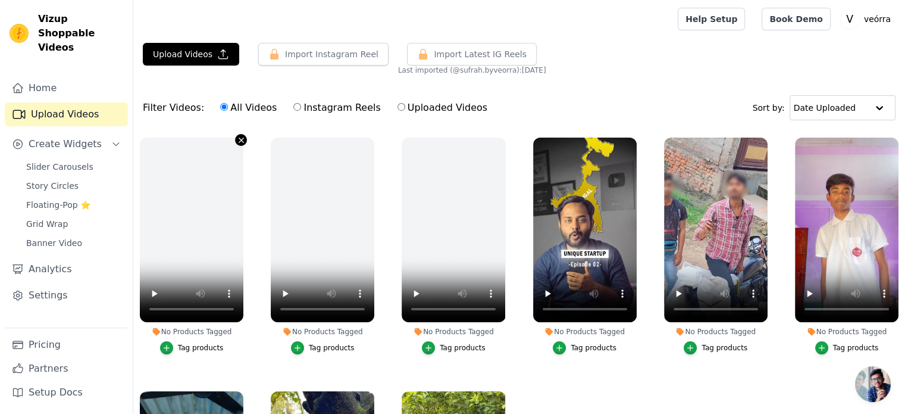
click at [238, 139] on icon "button" at bounding box center [241, 140] width 9 height 9
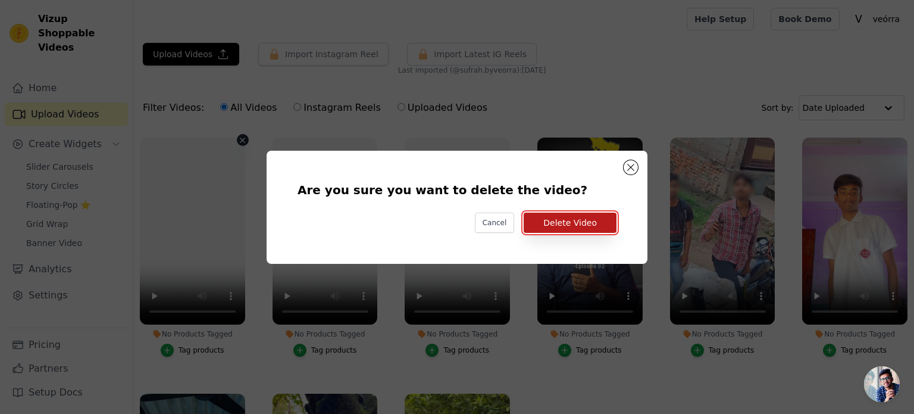
click at [535, 214] on button "Delete Video" at bounding box center [570, 223] width 93 height 20
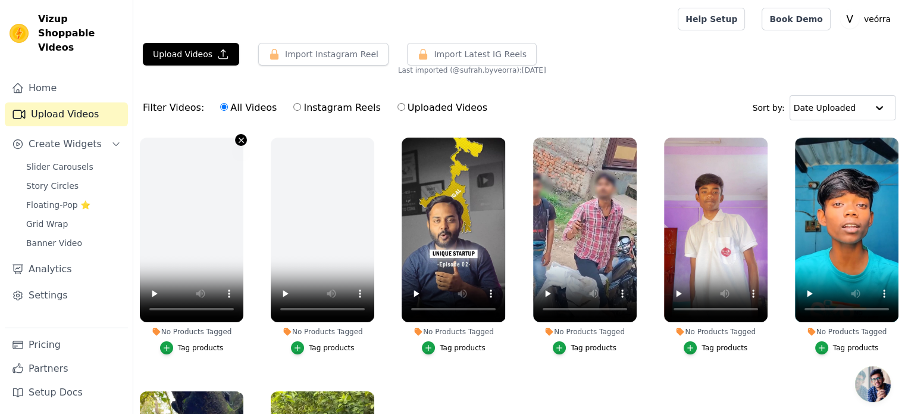
click at [237, 138] on icon "button" at bounding box center [241, 140] width 9 height 9
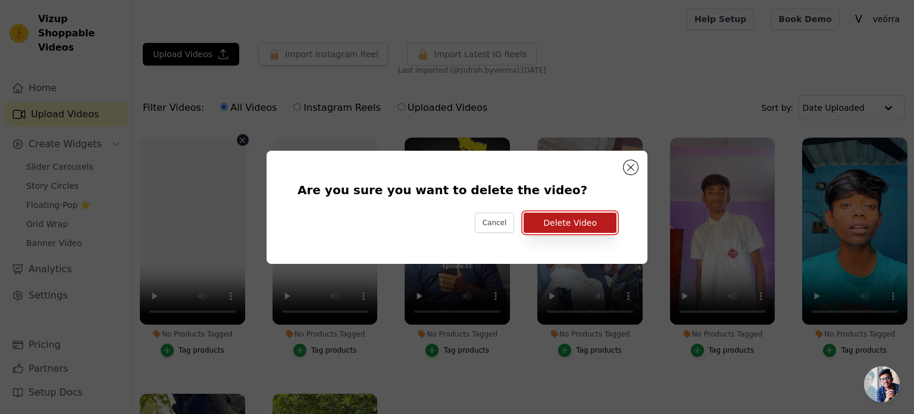
click at [561, 219] on button "Delete Video" at bounding box center [570, 223] width 93 height 20
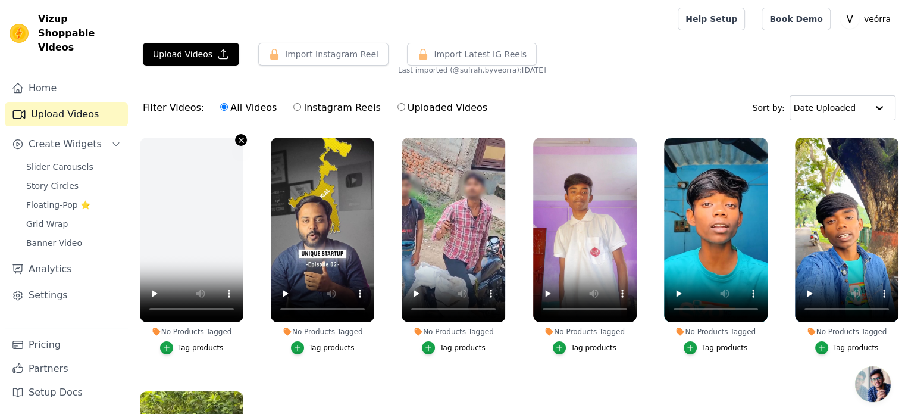
click at [240, 140] on icon "button" at bounding box center [241, 140] width 9 height 9
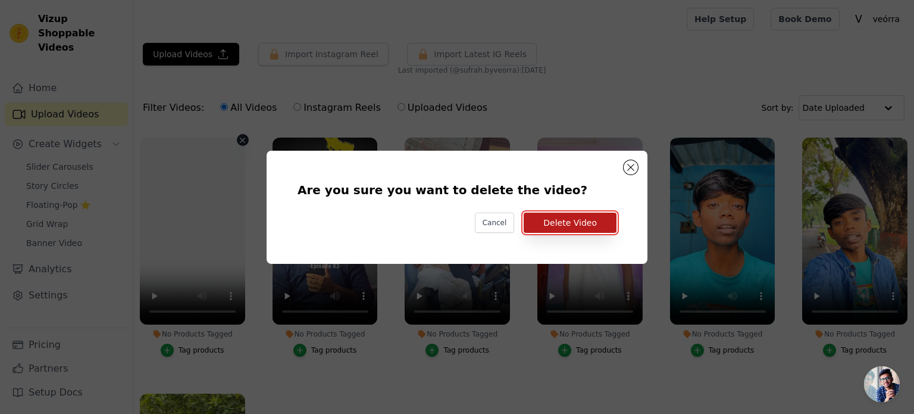
click at [540, 222] on button "Delete Video" at bounding box center [570, 223] width 93 height 20
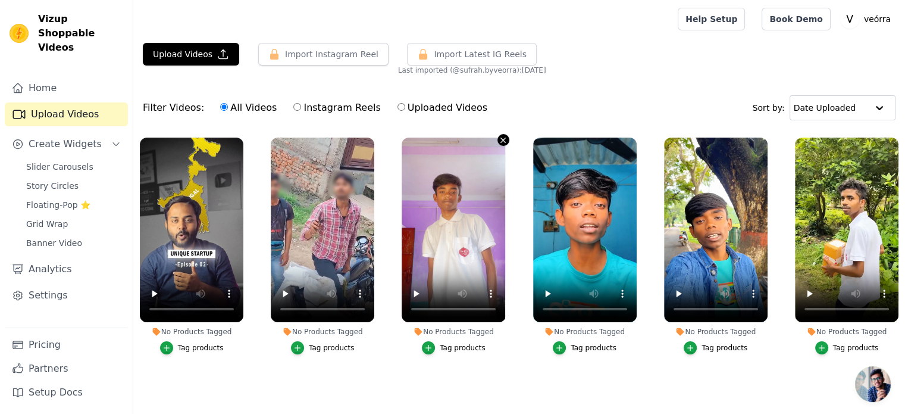
click at [505, 140] on icon "button" at bounding box center [503, 140] width 5 height 5
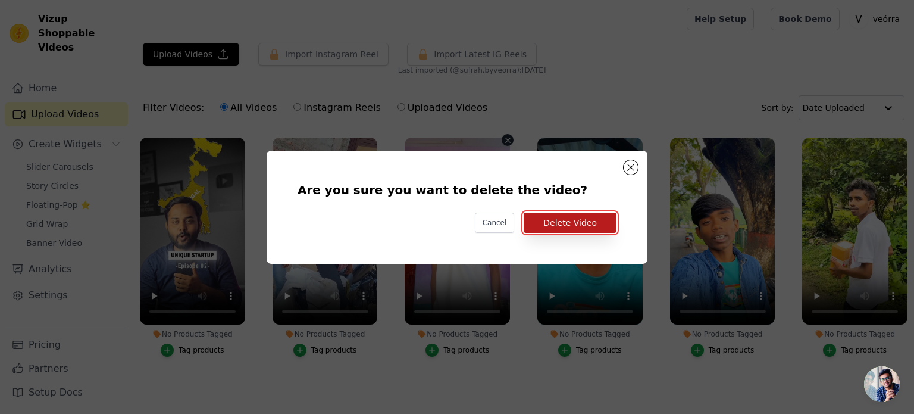
click at [580, 226] on button "Delete Video" at bounding box center [570, 223] width 93 height 20
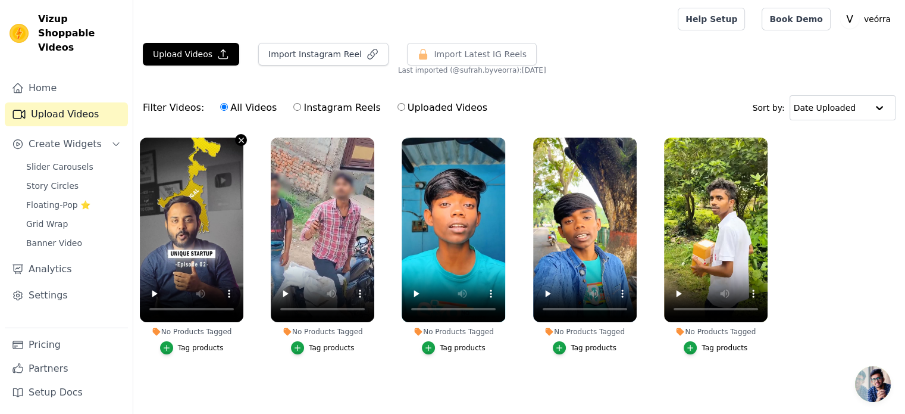
click at [238, 138] on icon "button" at bounding box center [241, 140] width 9 height 9
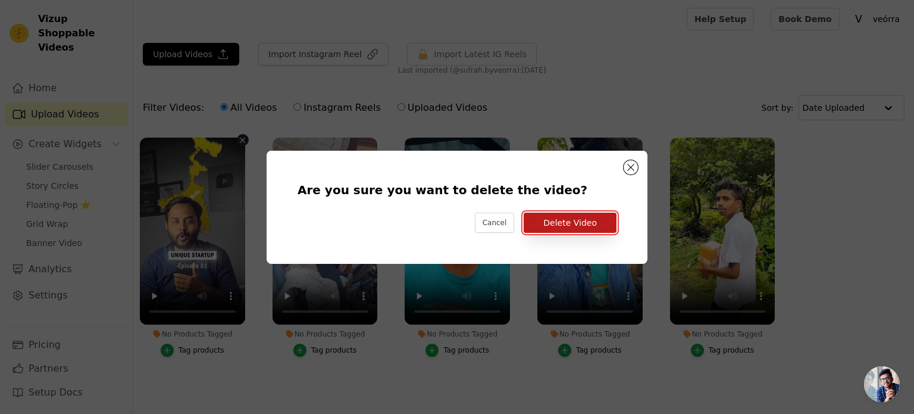
click at [564, 224] on button "Delete Video" at bounding box center [570, 223] width 93 height 20
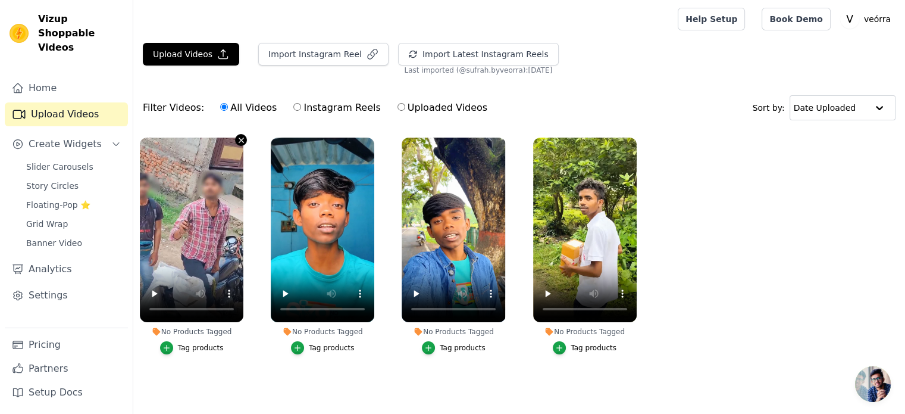
click at [238, 136] on icon "button" at bounding box center [241, 140] width 9 height 9
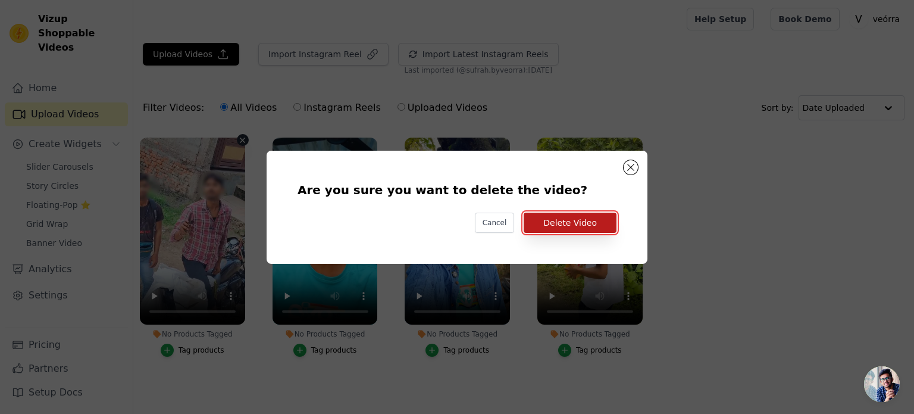
click at [588, 216] on button "Delete Video" at bounding box center [570, 223] width 93 height 20
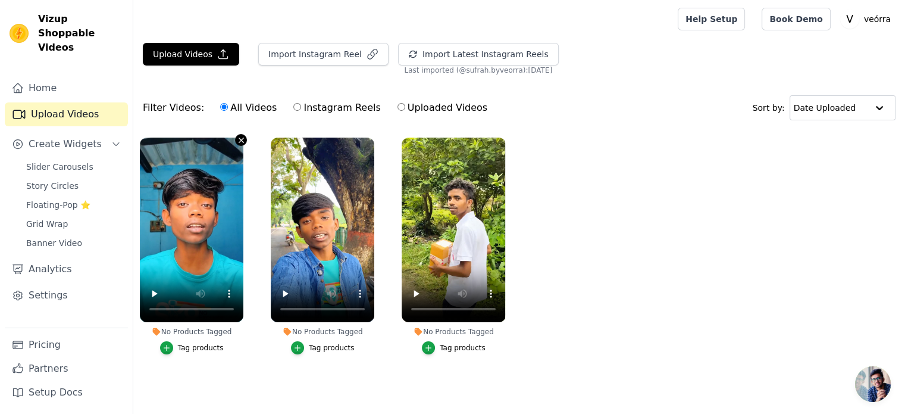
click at [235, 139] on button "No Products Tagged Tag products" at bounding box center [241, 140] width 12 height 12
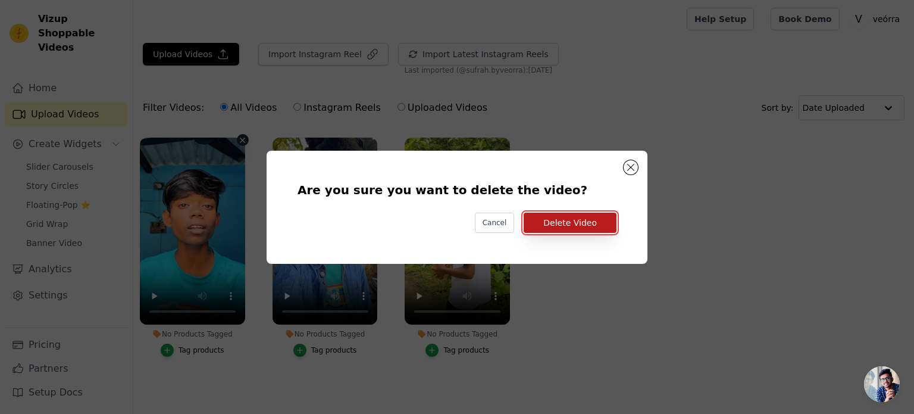
click at [586, 229] on button "Delete Video" at bounding box center [570, 223] width 93 height 20
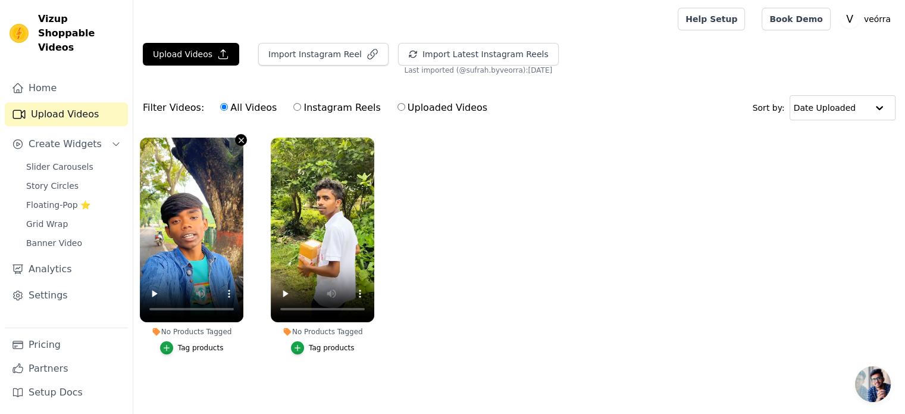
click at [240, 136] on icon "button" at bounding box center [241, 140] width 9 height 9
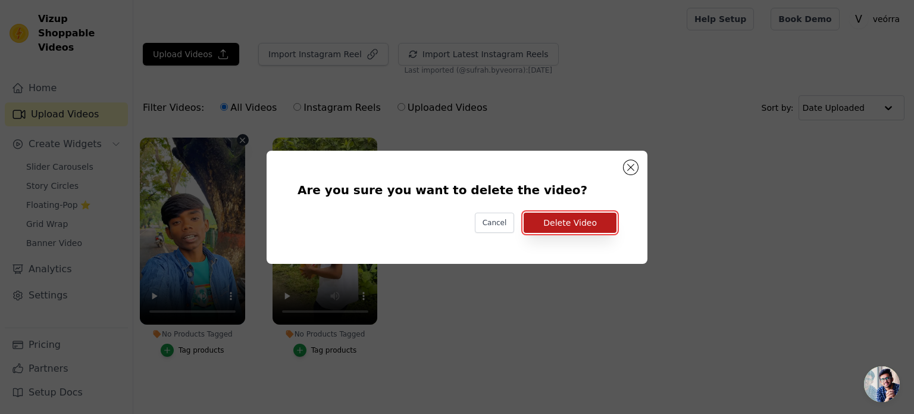
click at [566, 223] on button "Delete Video" at bounding box center [570, 223] width 93 height 20
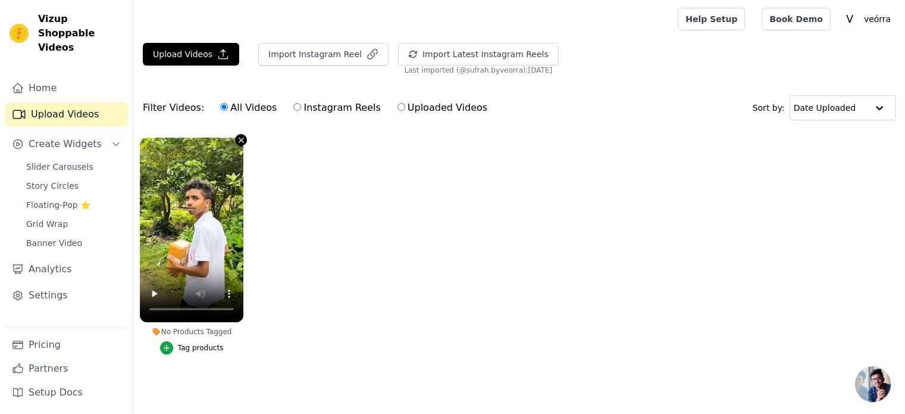
click at [240, 137] on icon "button" at bounding box center [241, 140] width 9 height 9
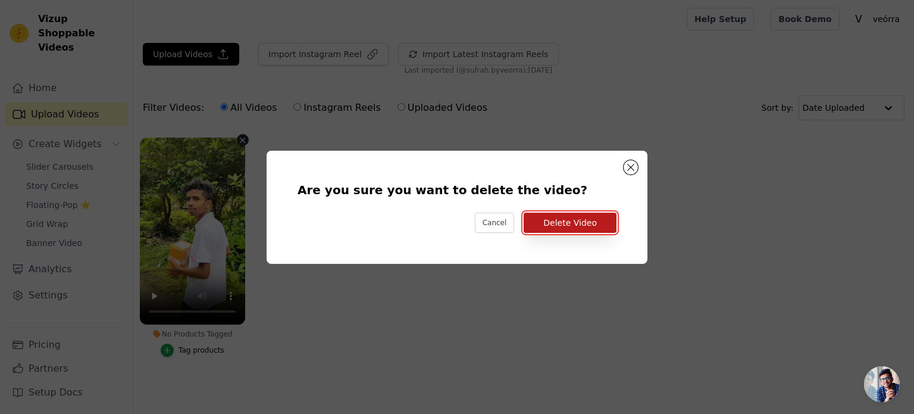
click at [577, 220] on button "Delete Video" at bounding box center [570, 223] width 93 height 20
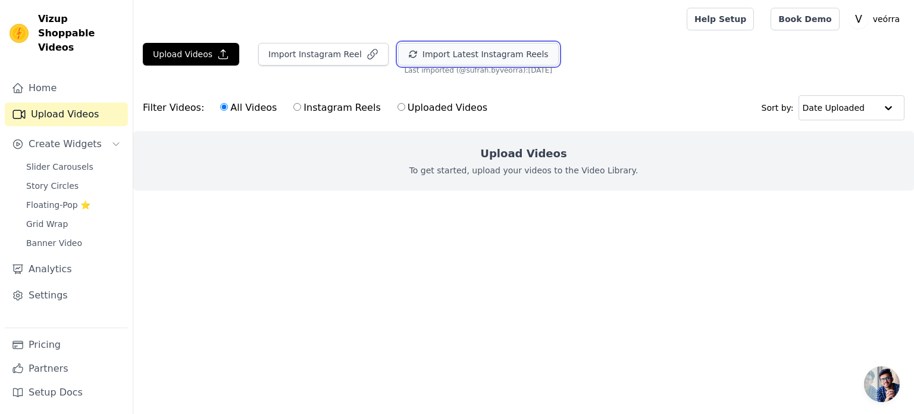
click at [488, 52] on button "Import Latest Instagram Reels" at bounding box center [478, 54] width 161 height 23
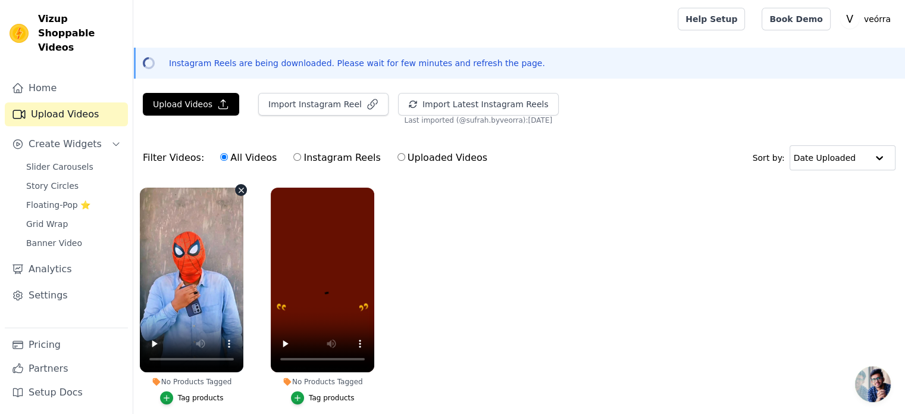
scroll to position [55, 0]
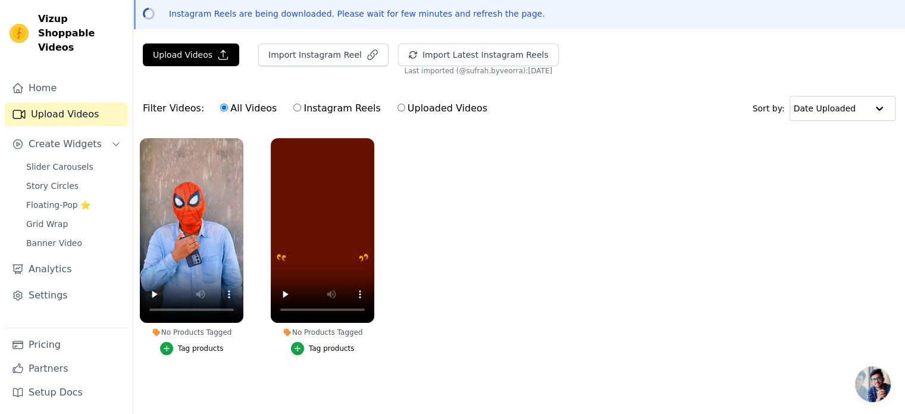
click at [185, 343] on div "Tag products" at bounding box center [201, 348] width 46 height 10
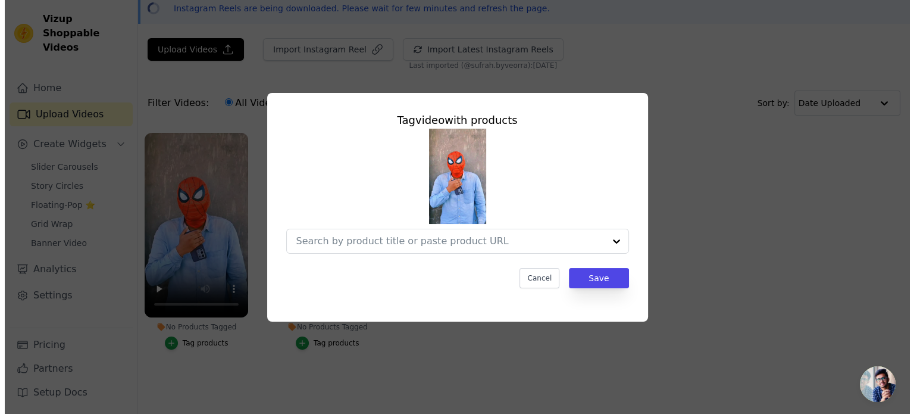
scroll to position [0, 0]
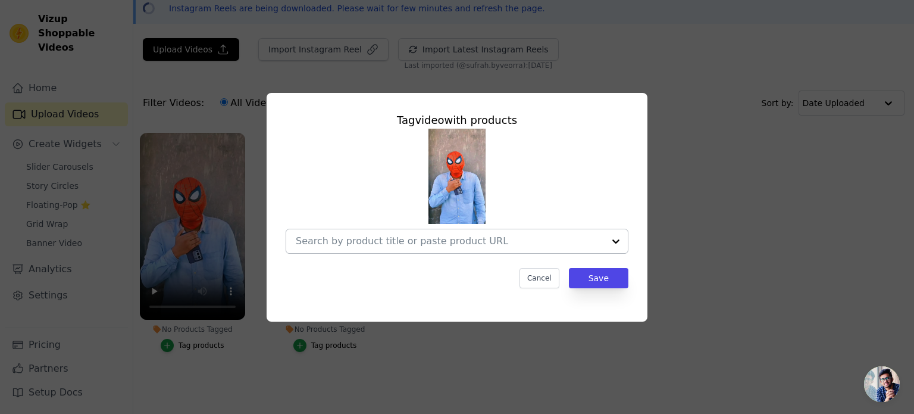
click at [616, 240] on div at bounding box center [616, 241] width 24 height 24
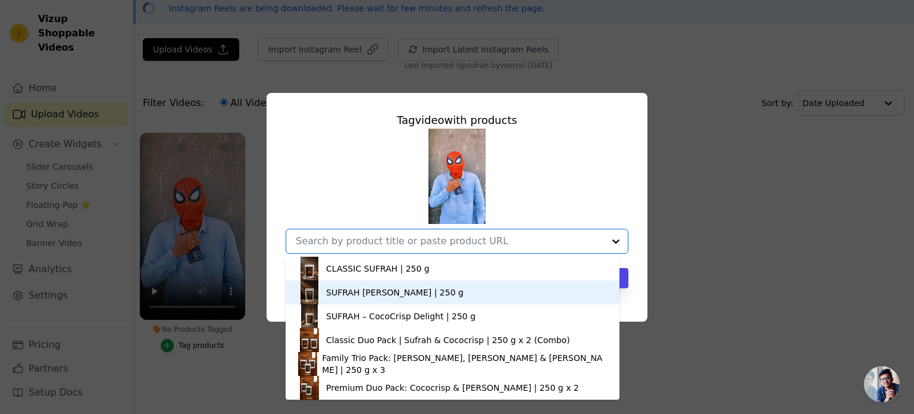
click at [427, 292] on div "SUFRAH Elaichi Delight | 250 g" at bounding box center [395, 292] width 138 height 12
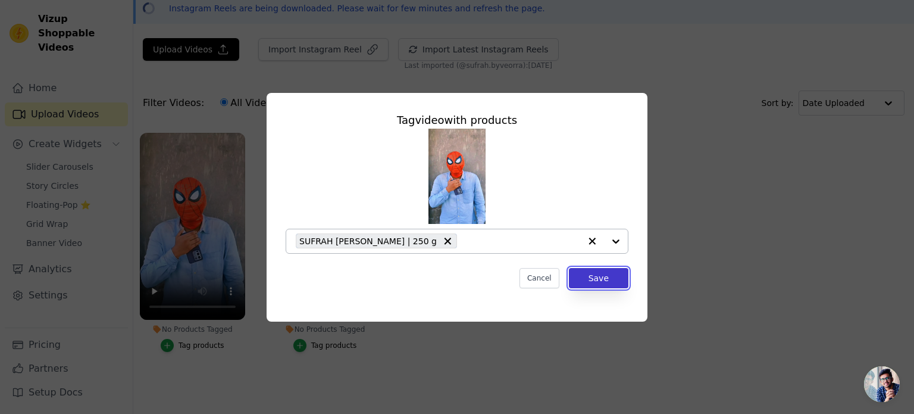
click at [614, 274] on button "Save" at bounding box center [599, 278] width 60 height 20
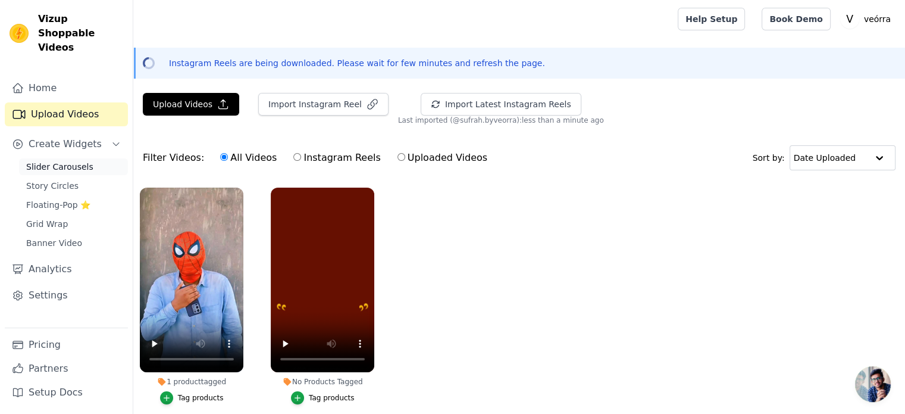
click at [81, 161] on span "Slider Carousels" at bounding box center [59, 167] width 67 height 12
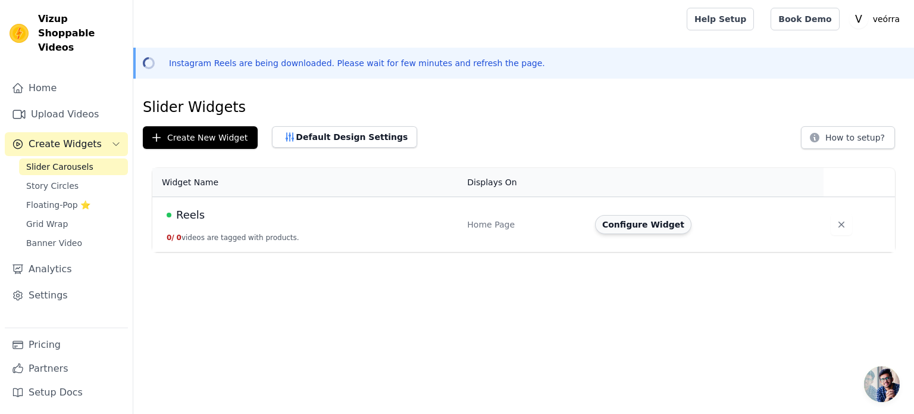
click at [657, 229] on button "Configure Widget" at bounding box center [643, 224] width 96 height 19
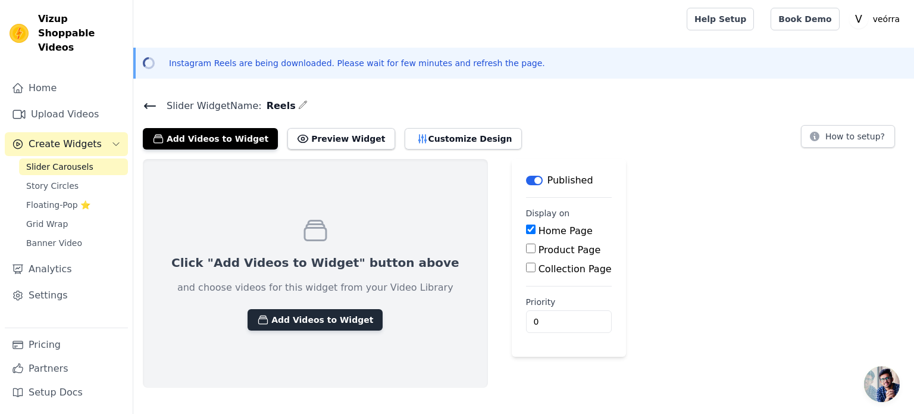
click at [307, 325] on button "Add Videos to Widget" at bounding box center [315, 319] width 135 height 21
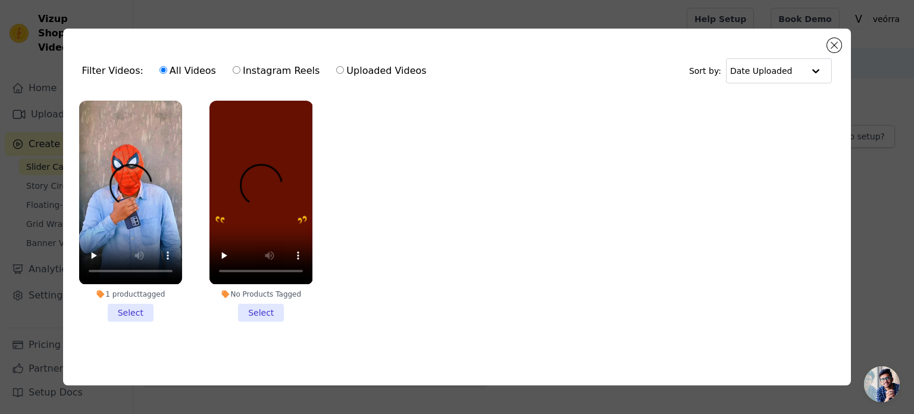
click at [138, 306] on li "1 product tagged Select" at bounding box center [130, 211] width 103 height 220
click at [0, 0] on input "1 product tagged Select" at bounding box center [0, 0] width 0 height 0
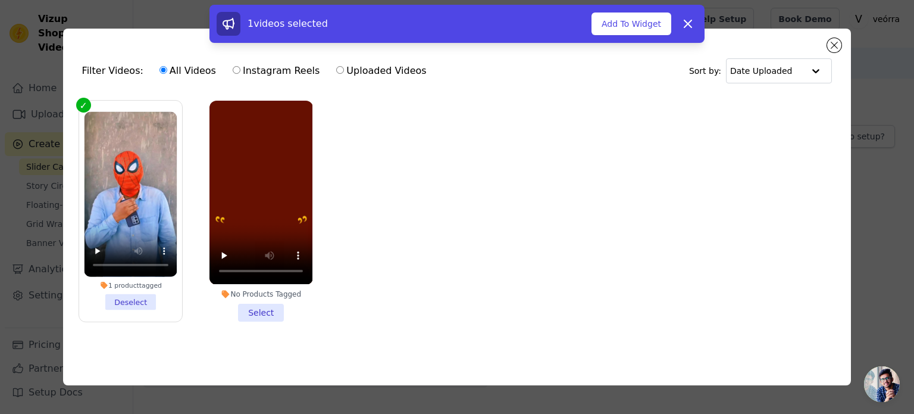
click at [271, 307] on li "No Products Tagged Select" at bounding box center [261, 211] width 103 height 220
click at [0, 0] on input "No Products Tagged Select" at bounding box center [0, 0] width 0 height 0
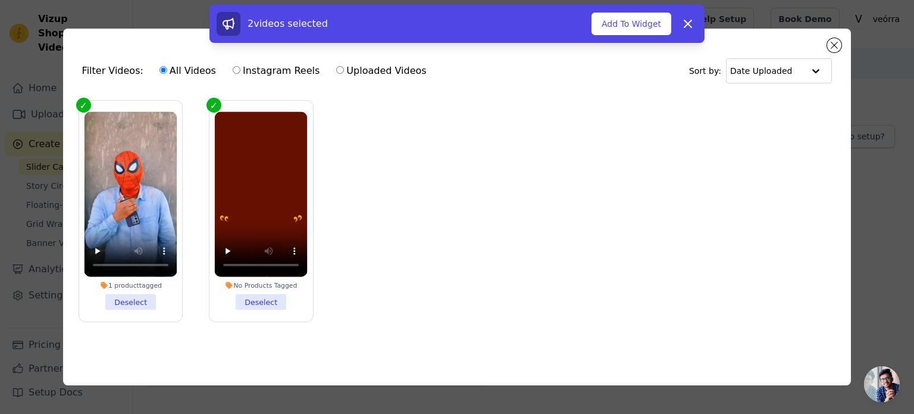
click at [235, 66] on label "Instagram Reels" at bounding box center [276, 70] width 88 height 15
click at [235, 66] on input "Instagram Reels" at bounding box center [237, 70] width 8 height 8
radio input "true"
click at [833, 42] on div "2 videos selected Add To Widget Dismiss" at bounding box center [457, 26] width 914 height 43
click at [636, 20] on button "Add To Widget" at bounding box center [632, 24] width 80 height 23
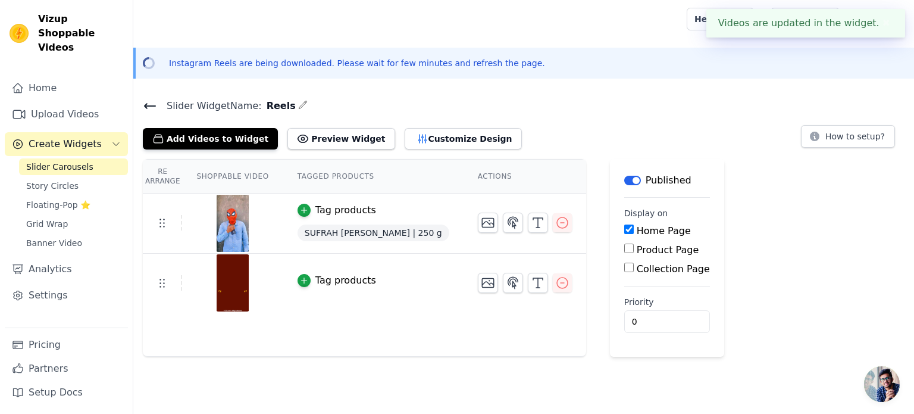
click at [888, 20] on button "✖" at bounding box center [887, 23] width 14 height 14
